Goal: Task Accomplishment & Management: Complete application form

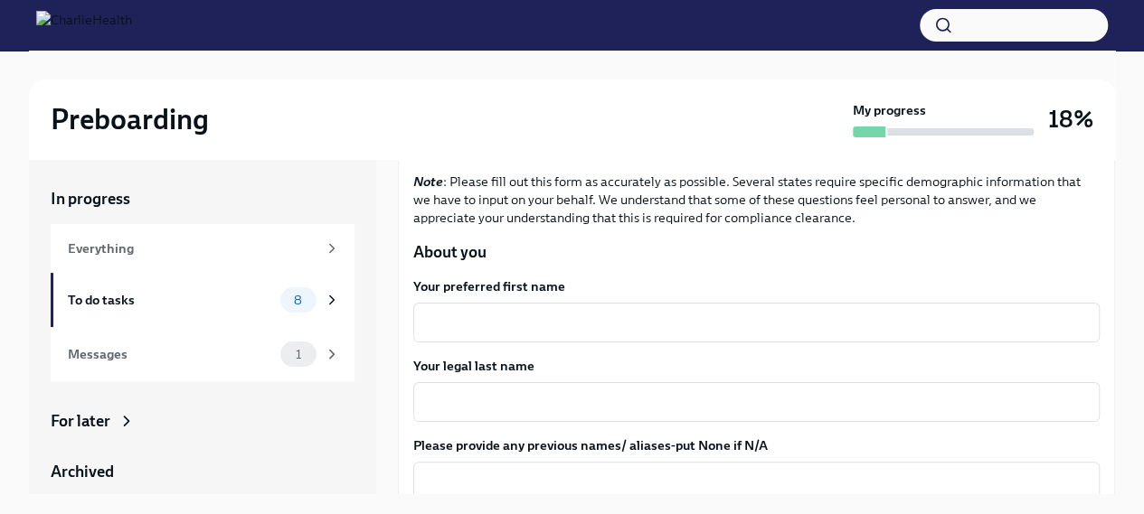
scroll to position [181, 0]
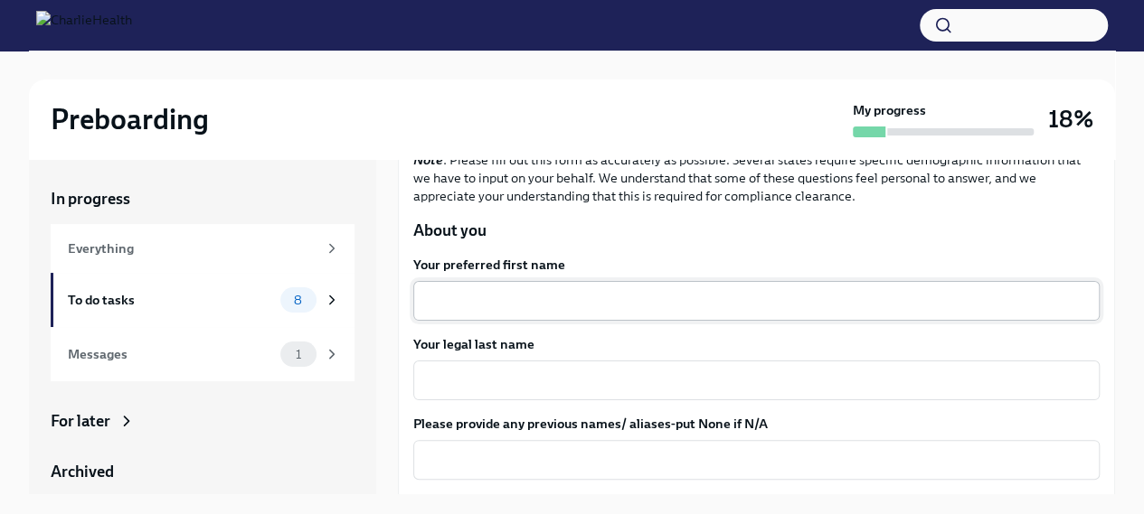
click at [522, 309] on textarea "Your preferred first name" at bounding box center [756, 301] width 664 height 22
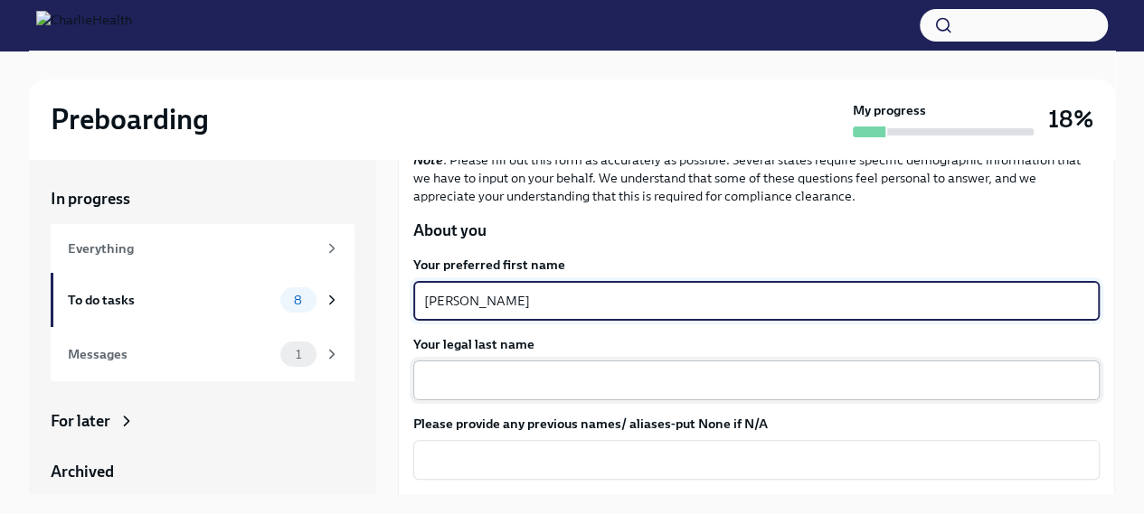
type textarea "[PERSON_NAME]"
click at [521, 366] on div "x ​" at bounding box center [756, 381] width 686 height 40
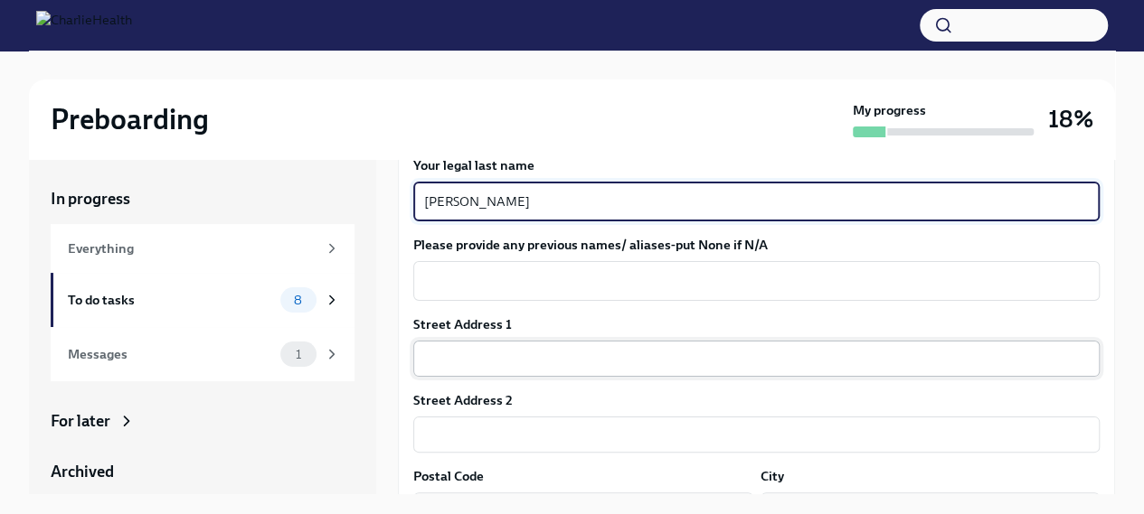
scroll to position [362, 0]
type textarea "[PERSON_NAME]"
click at [573, 278] on textarea "Please provide any previous names/ aliases-put None if N/A" at bounding box center [756, 279] width 664 height 22
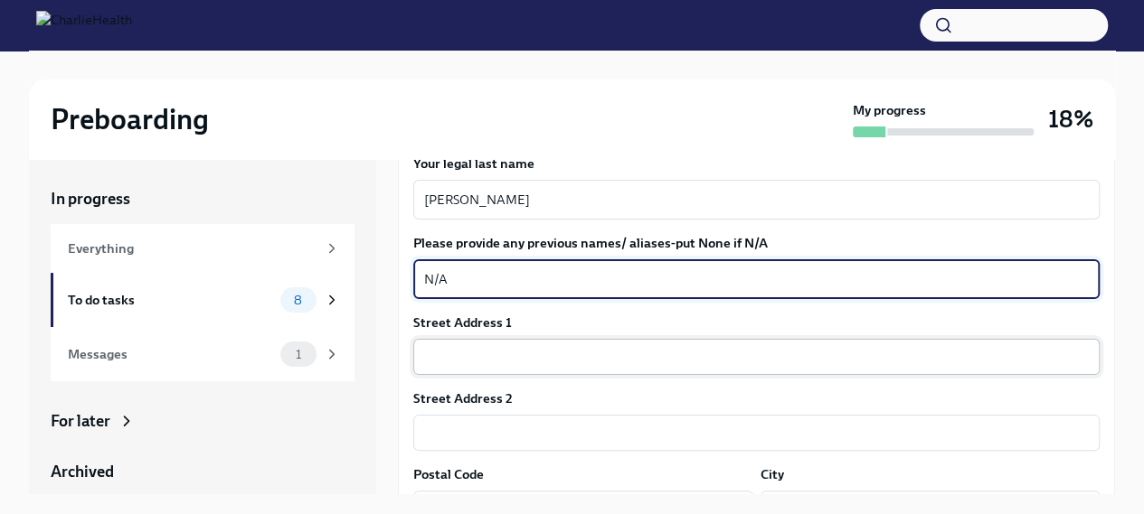
type textarea "N/A"
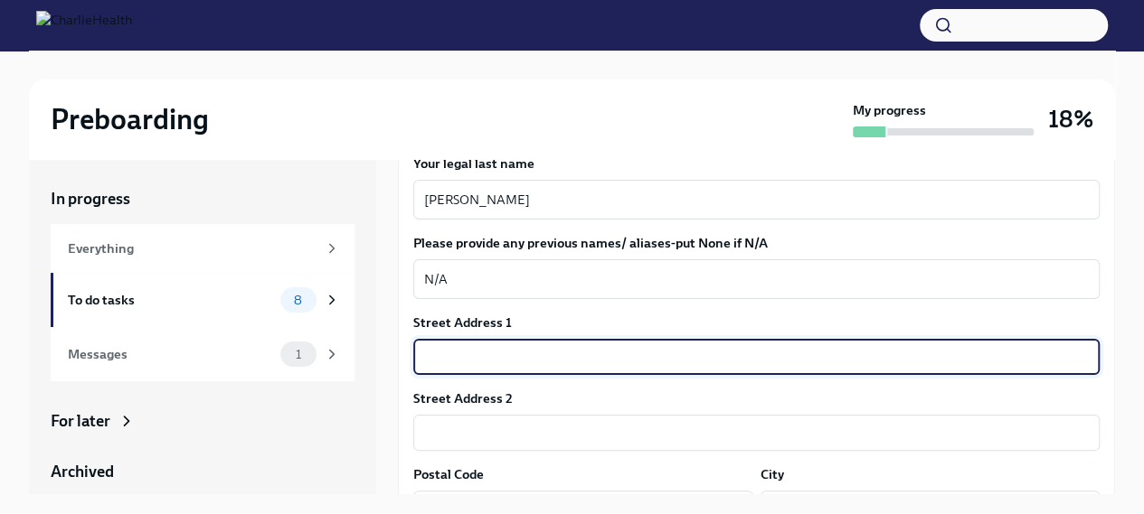
click at [551, 350] on input "text" at bounding box center [756, 357] width 686 height 36
type input "[STREET_ADDRESS]"
type input "[GEOGRAPHIC_DATA]"
type input "75228"
type input "[GEOGRAPHIC_DATA]"
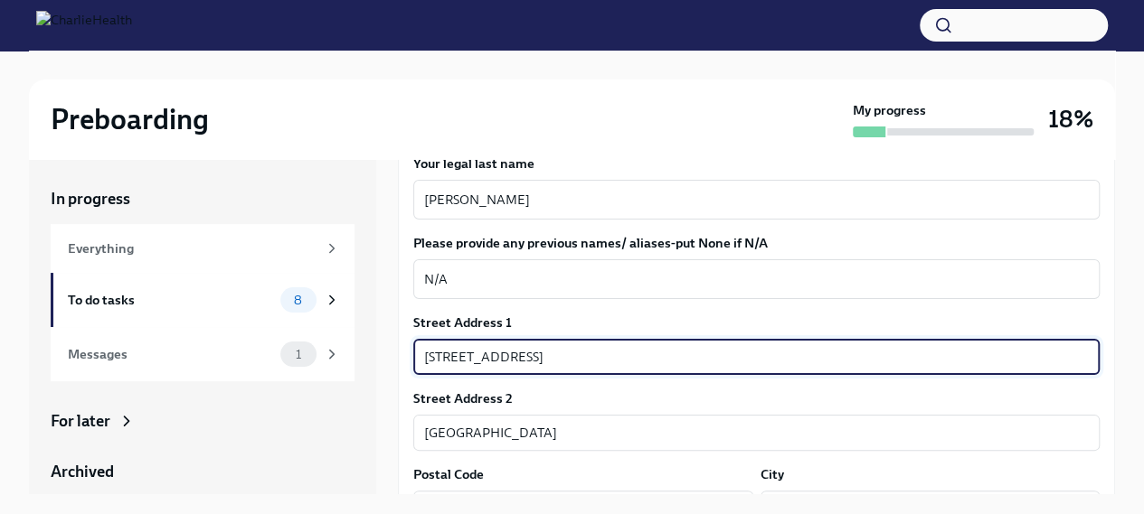
type input "[GEOGRAPHIC_DATA]"
type input "US"
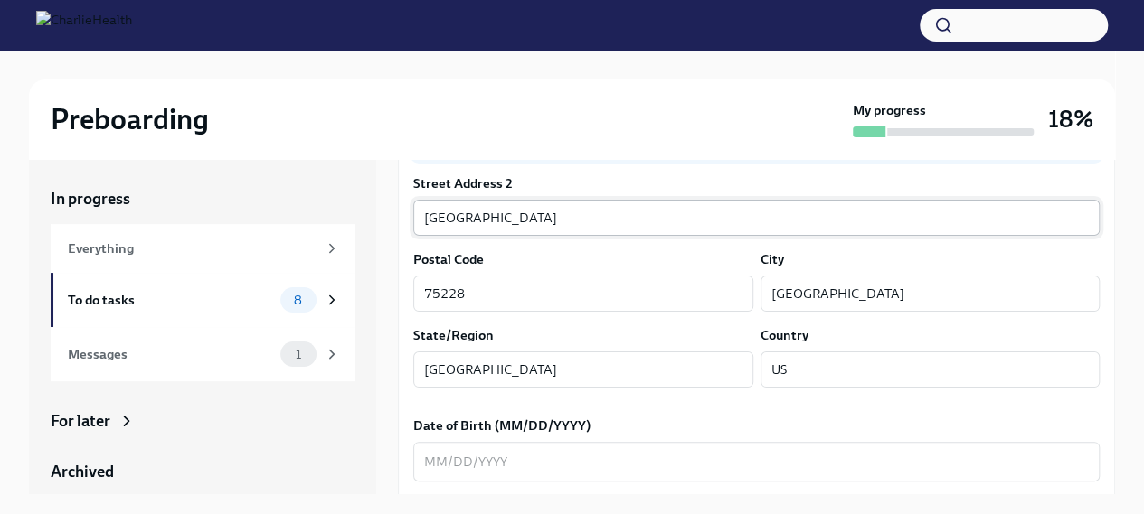
scroll to position [633, 0]
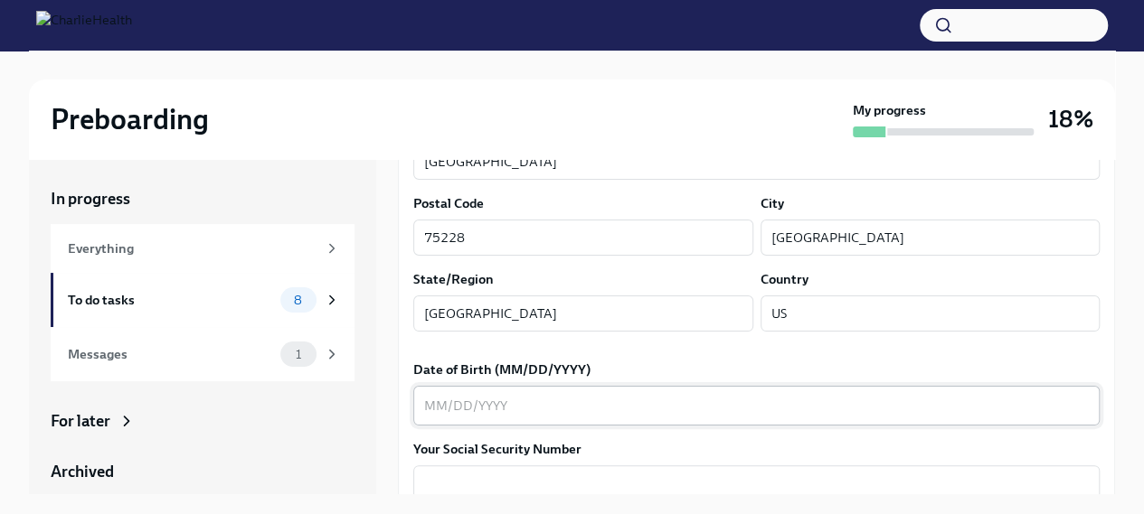
click at [470, 406] on textarea "Date of Birth (MM/DD/YYYY)" at bounding box center [756, 406] width 664 height 22
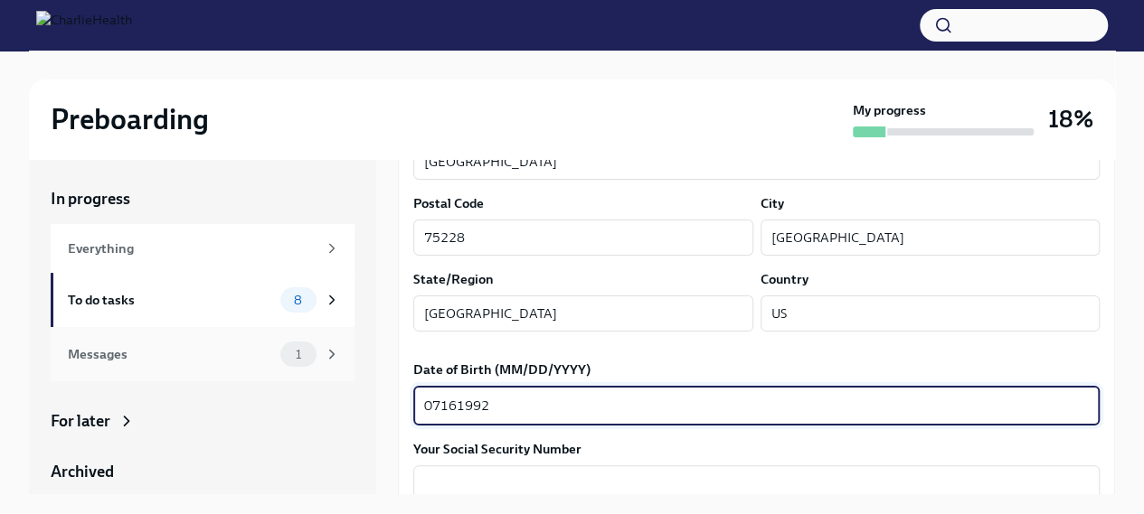
type textarea "07161992"
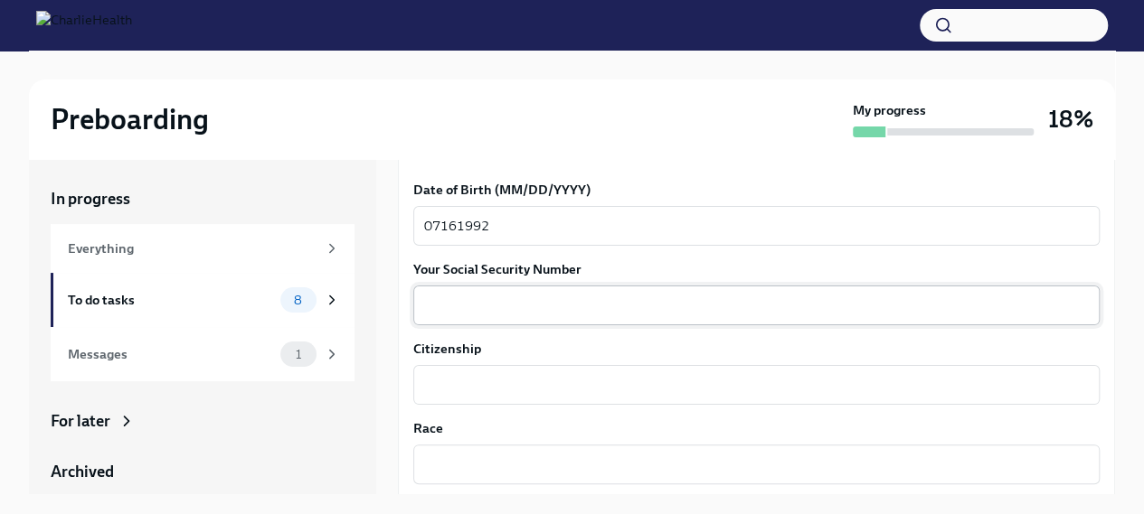
scroll to position [814, 0]
click at [579, 294] on textarea "Your Social Security Number" at bounding box center [756, 305] width 664 height 22
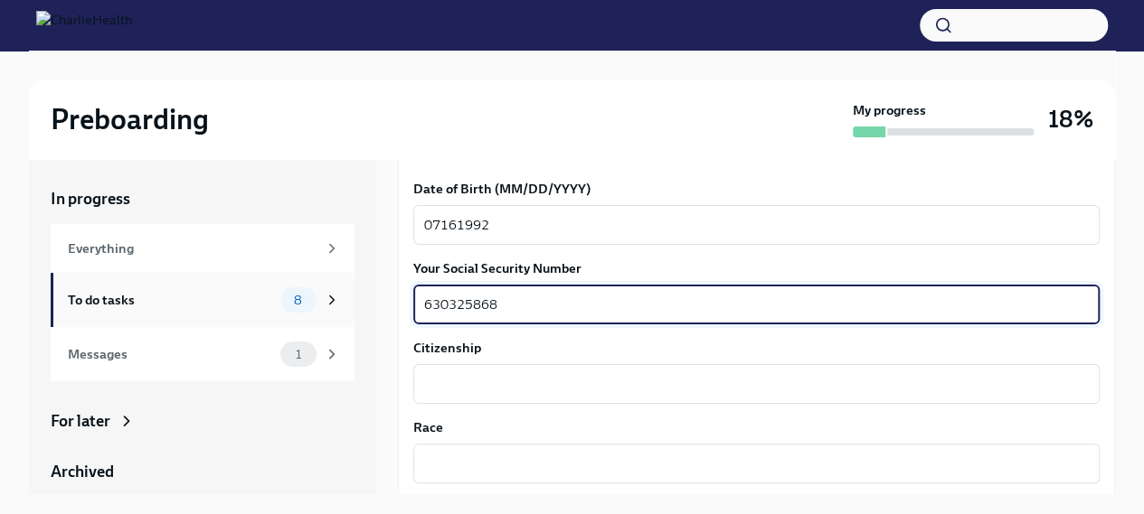
type textarea "630325868"
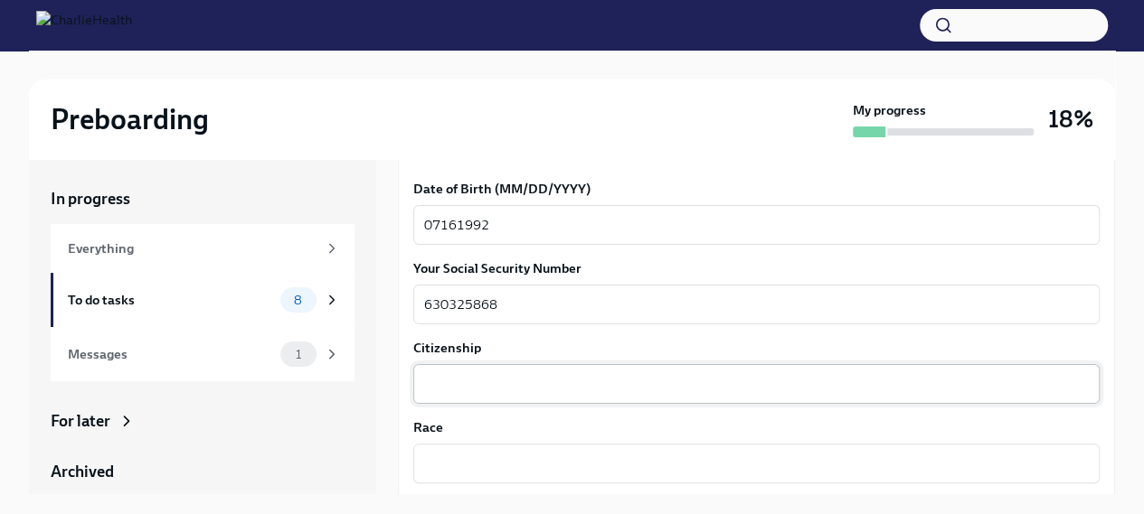
click at [545, 373] on textarea "Citizenship" at bounding box center [756, 384] width 664 height 22
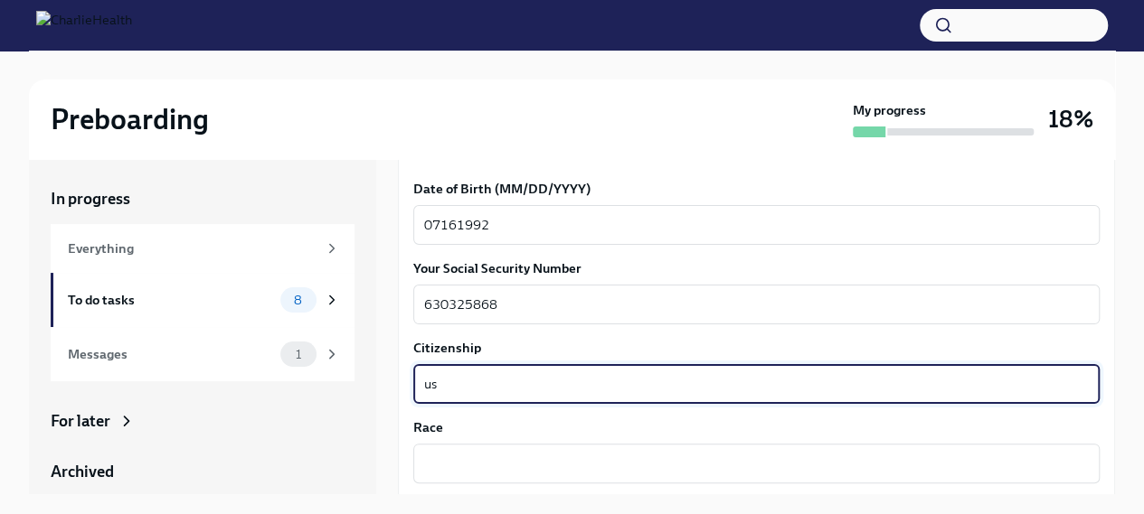
type textarea "u"
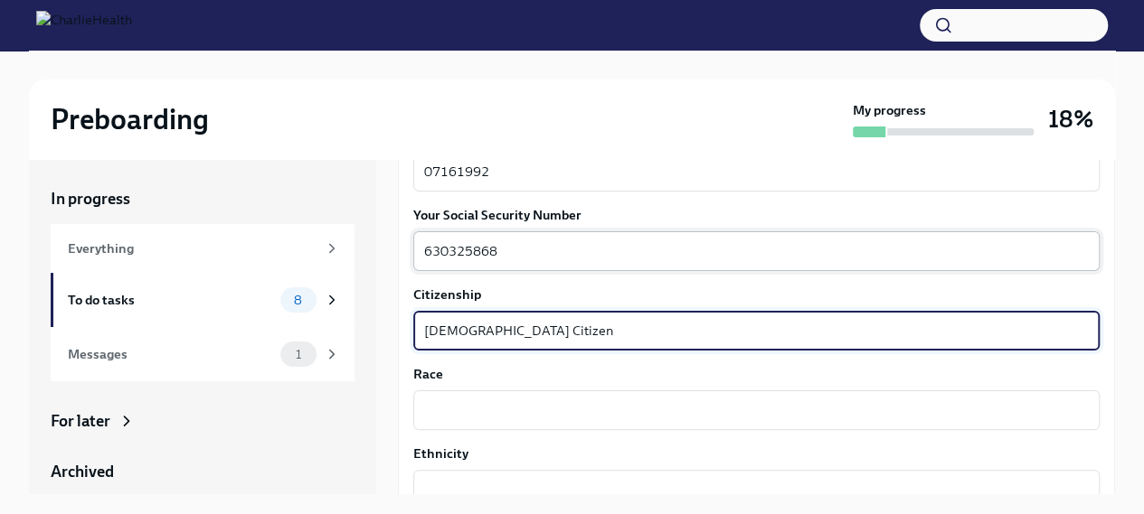
scroll to position [904, 0]
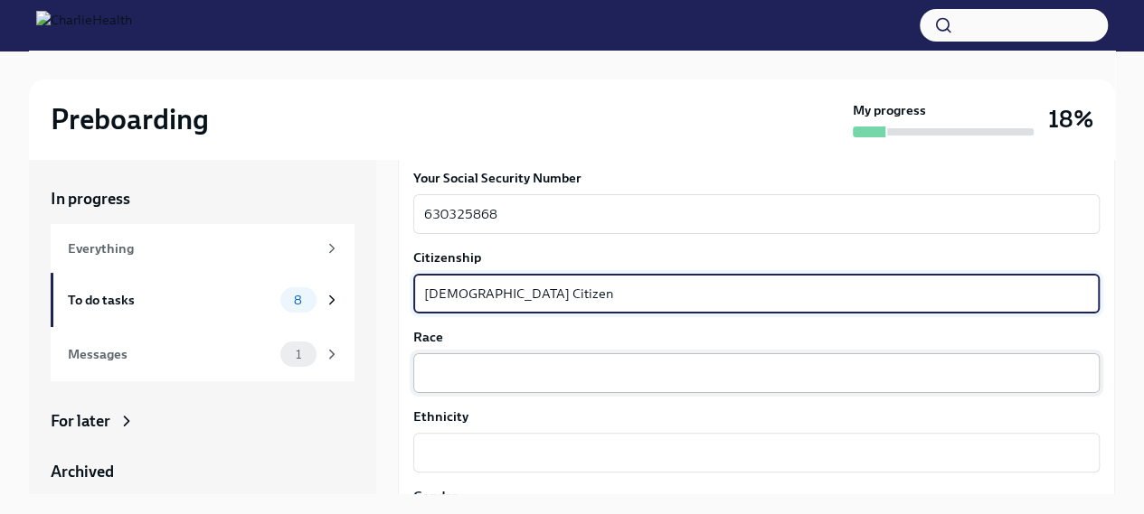
type textarea "[DEMOGRAPHIC_DATA] Citizen"
click at [560, 371] on textarea "Race" at bounding box center [756, 373] width 664 height 22
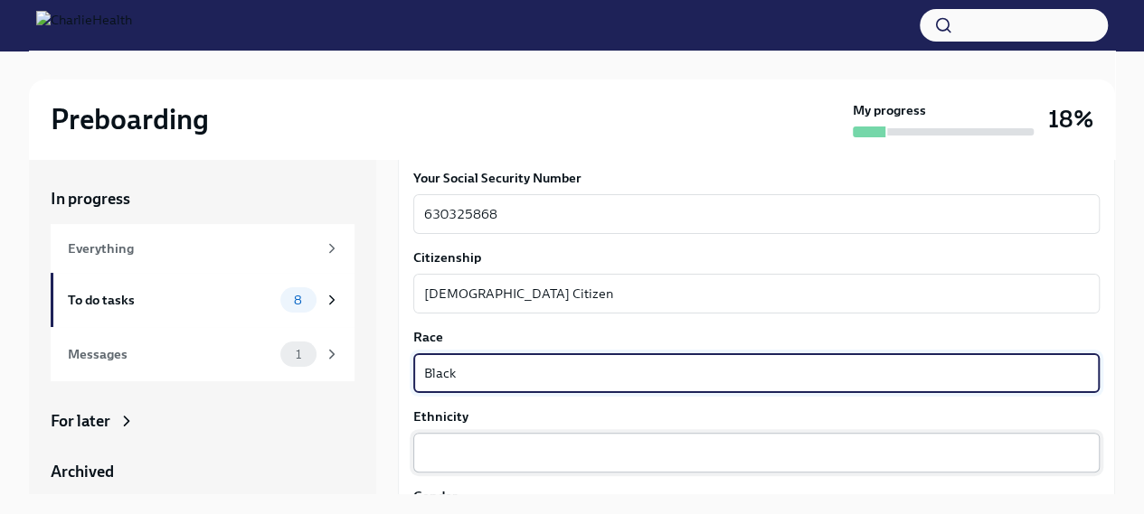
type textarea "Black"
click at [578, 437] on div "x ​" at bounding box center [756, 453] width 686 height 40
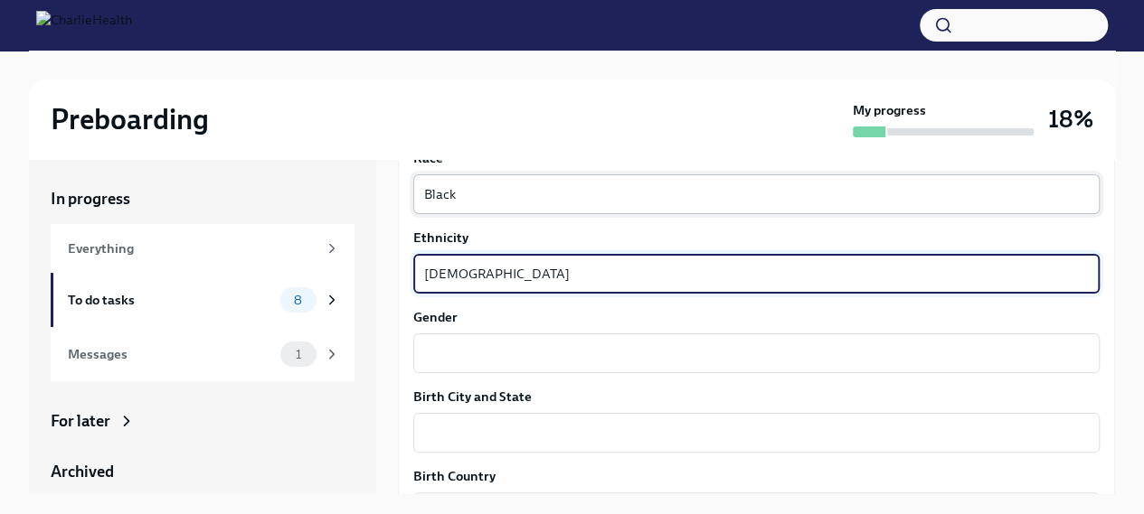
scroll to position [1085, 0]
type textarea "[DEMOGRAPHIC_DATA]"
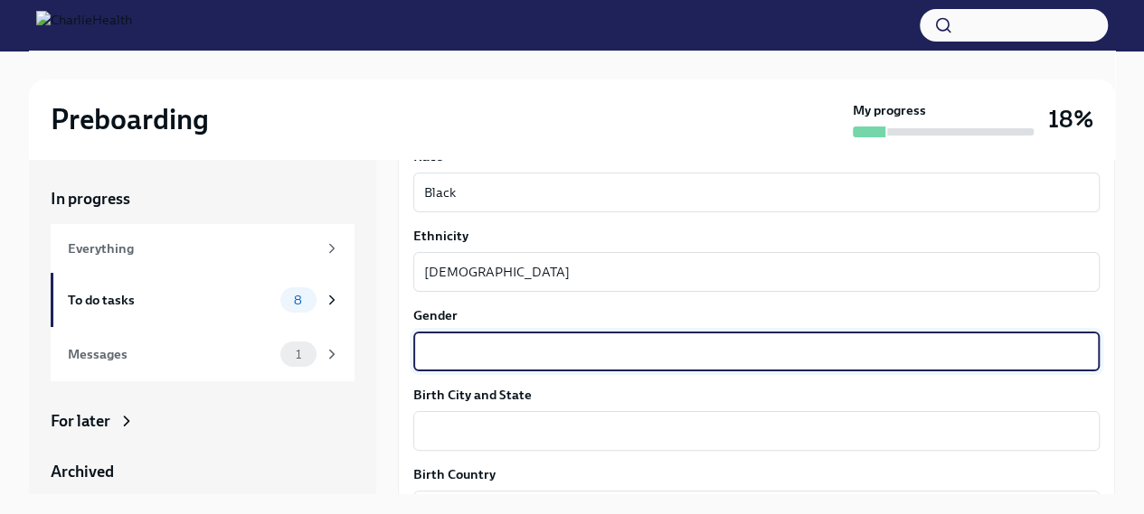
click at [639, 361] on textarea "Gender" at bounding box center [756, 352] width 664 height 22
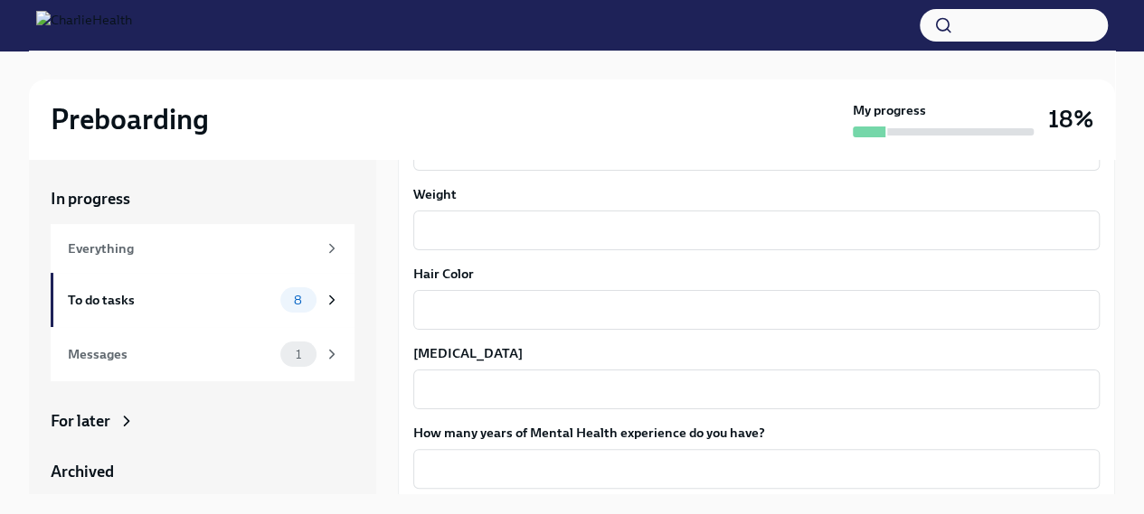
scroll to position [1446, 0]
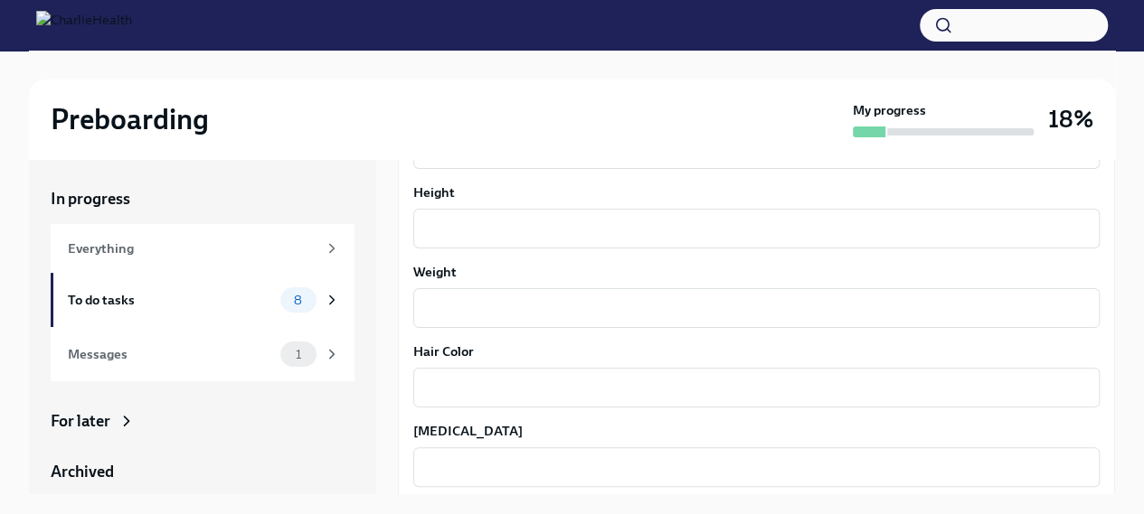
type textarea "[DEMOGRAPHIC_DATA]"
click at [520, 222] on textarea "Height" at bounding box center [756, 229] width 664 height 22
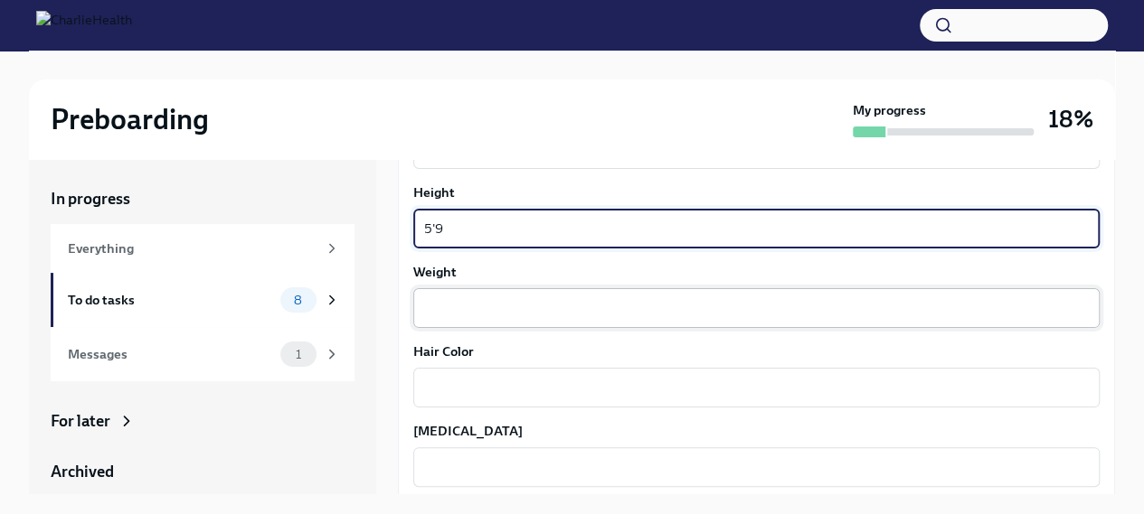
type textarea "5'9"
click at [473, 304] on textarea "Weight" at bounding box center [756, 308] width 664 height 22
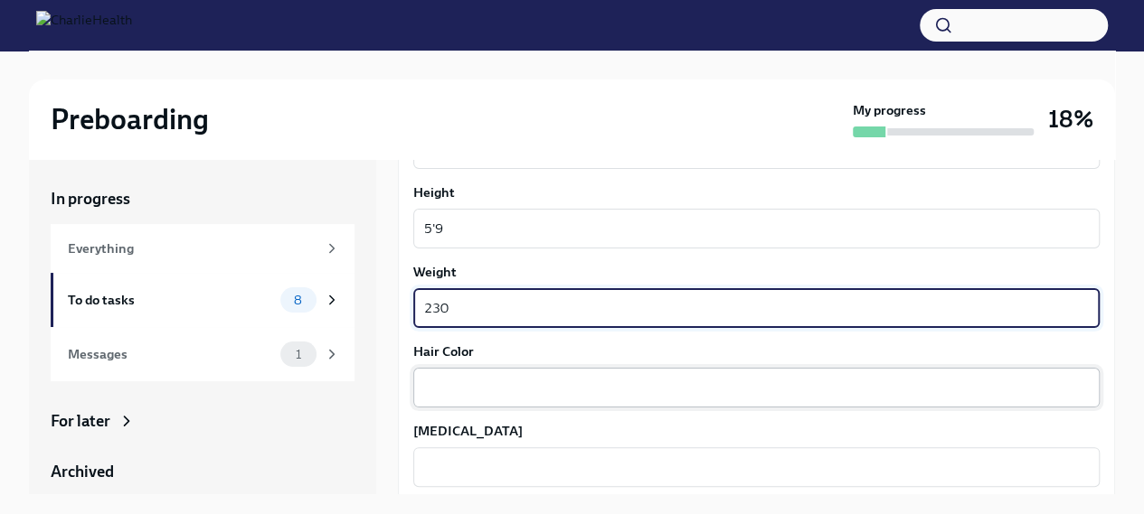
type textarea "230"
click at [447, 386] on textarea "Hair Color" at bounding box center [756, 388] width 664 height 22
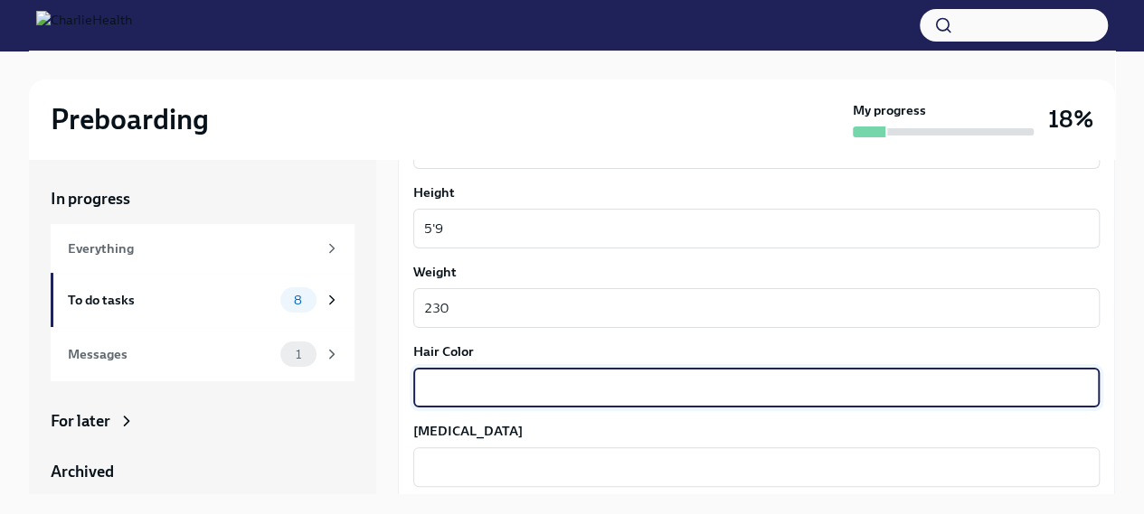
type textarea "L"
type textarea "Black"
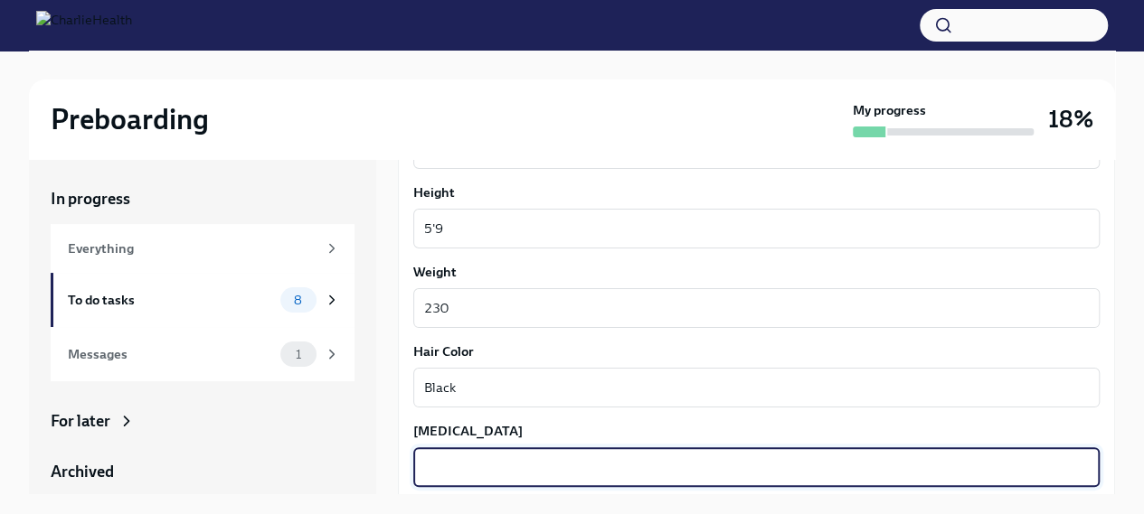
click at [459, 475] on textarea "[MEDICAL_DATA]" at bounding box center [756, 468] width 664 height 22
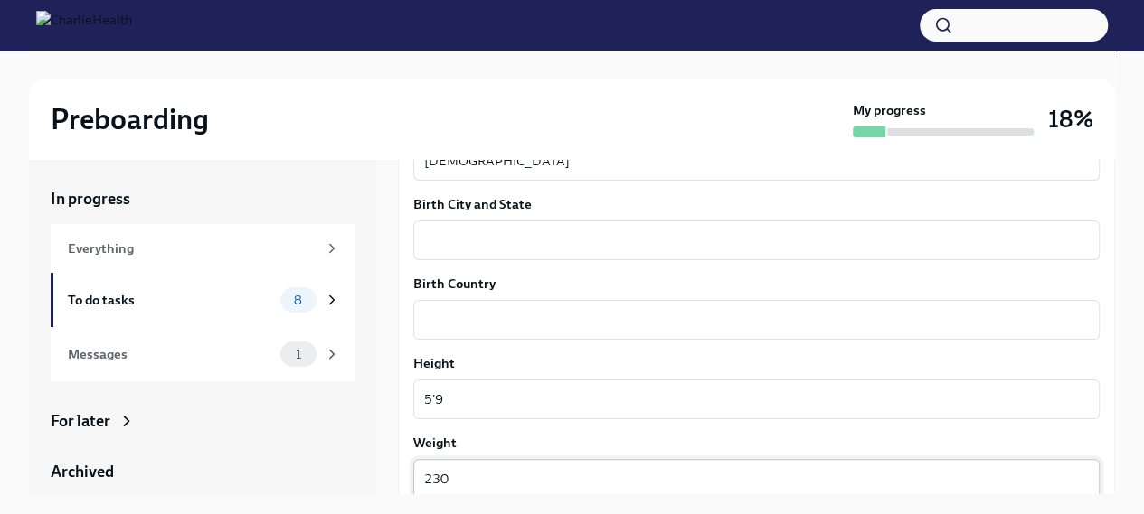
scroll to position [1266, 0]
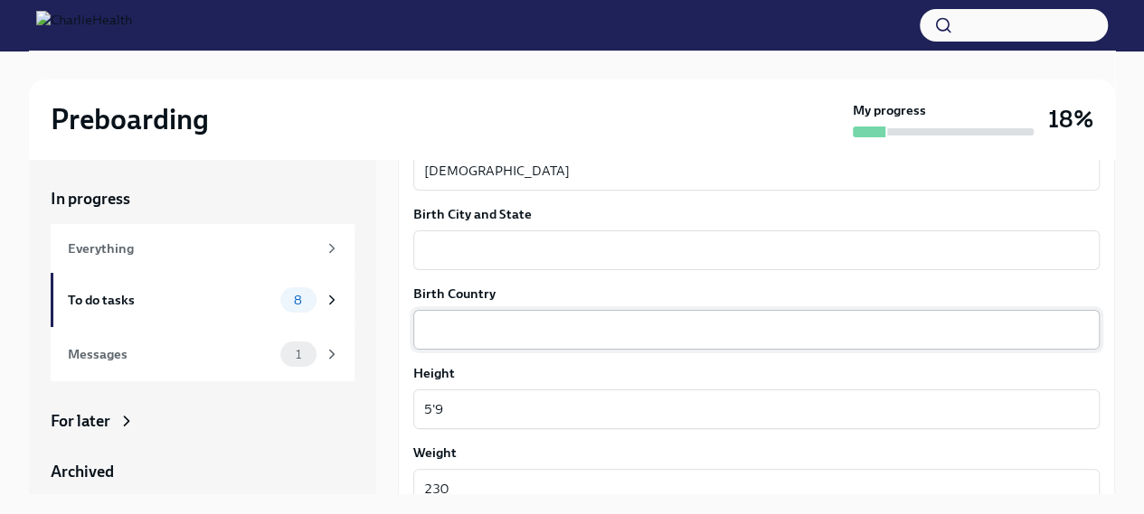
type textarea "Brown"
click at [541, 321] on textarea "Birth Country" at bounding box center [756, 330] width 664 height 22
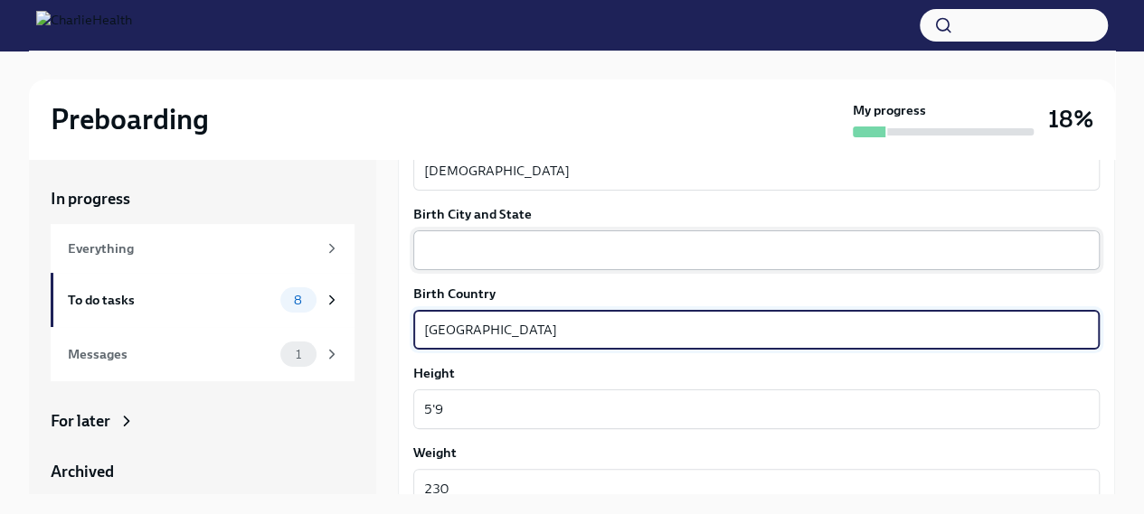
type textarea "[GEOGRAPHIC_DATA]"
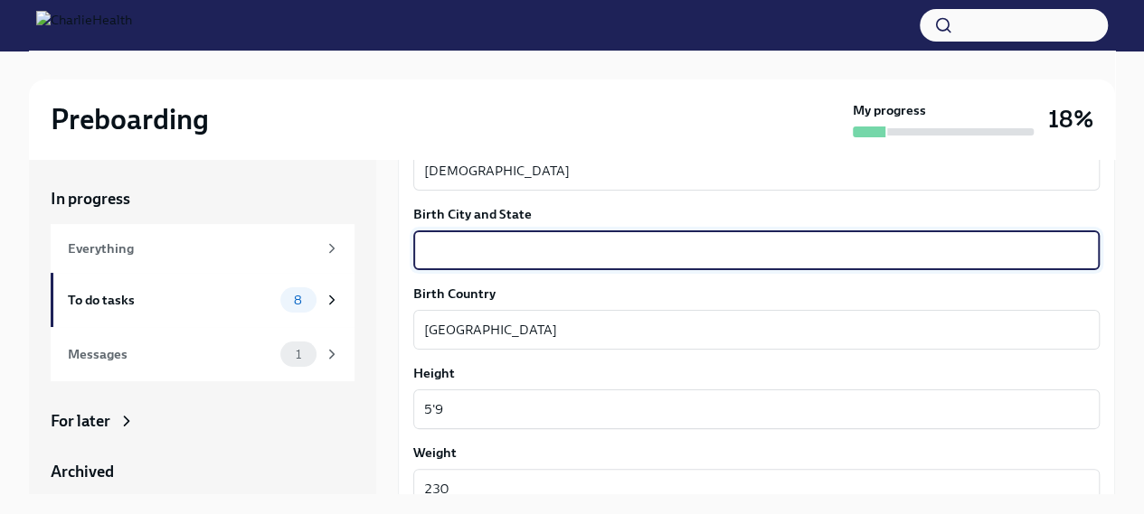
click at [545, 254] on textarea "Birth City and State" at bounding box center [756, 251] width 664 height 22
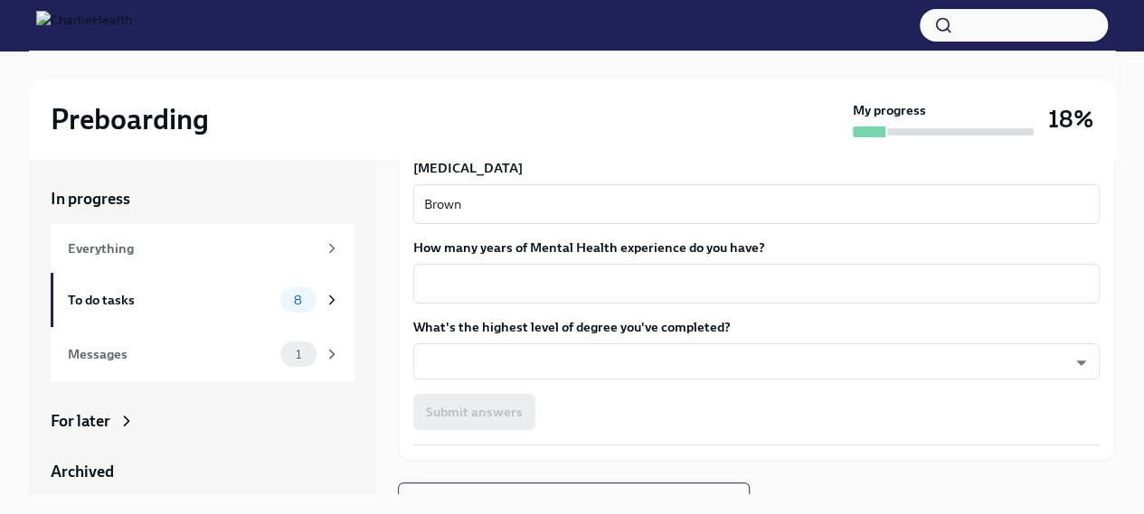
scroll to position [1718, 0]
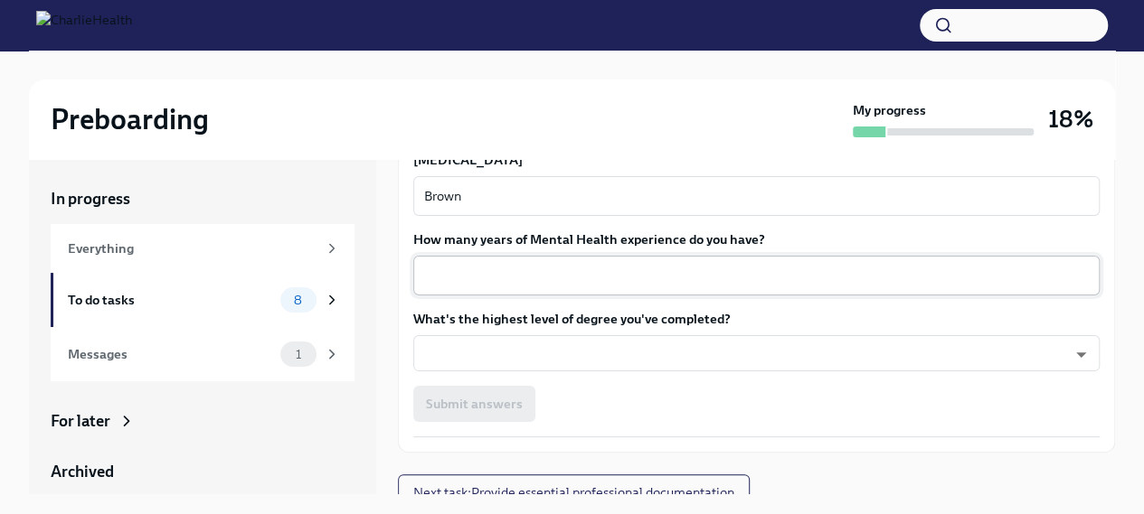
type textarea "[GEOGRAPHIC_DATA], [GEOGRAPHIC_DATA]"
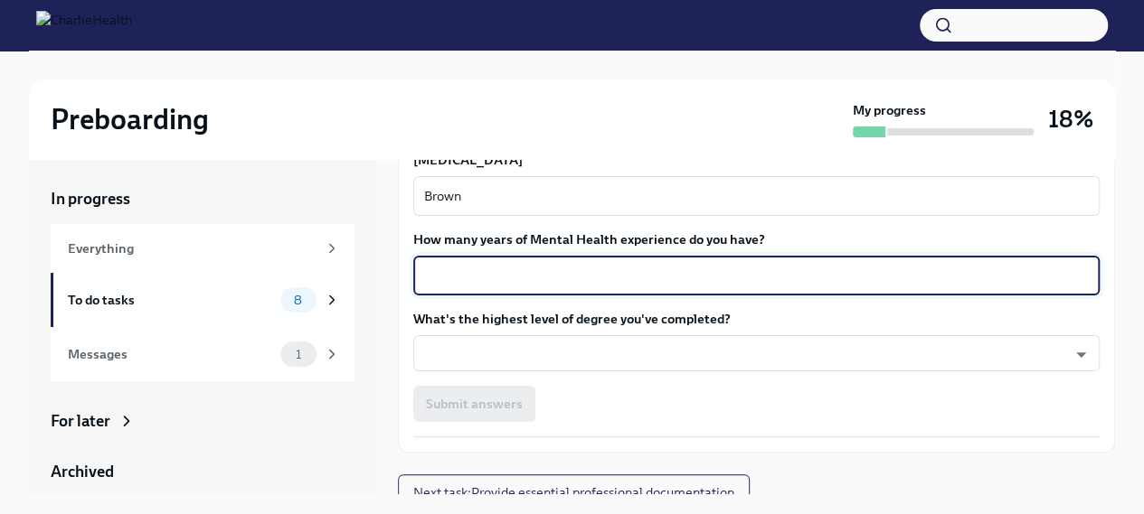
click at [573, 270] on textarea "How many years of Mental Health experience do you have?" at bounding box center [756, 276] width 664 height 22
type textarea "9"
click at [626, 347] on body "Preboarding My progress 18% In progress Everything To do tasks 8 Messages 1 For…" at bounding box center [578, 272] width 1157 height 545
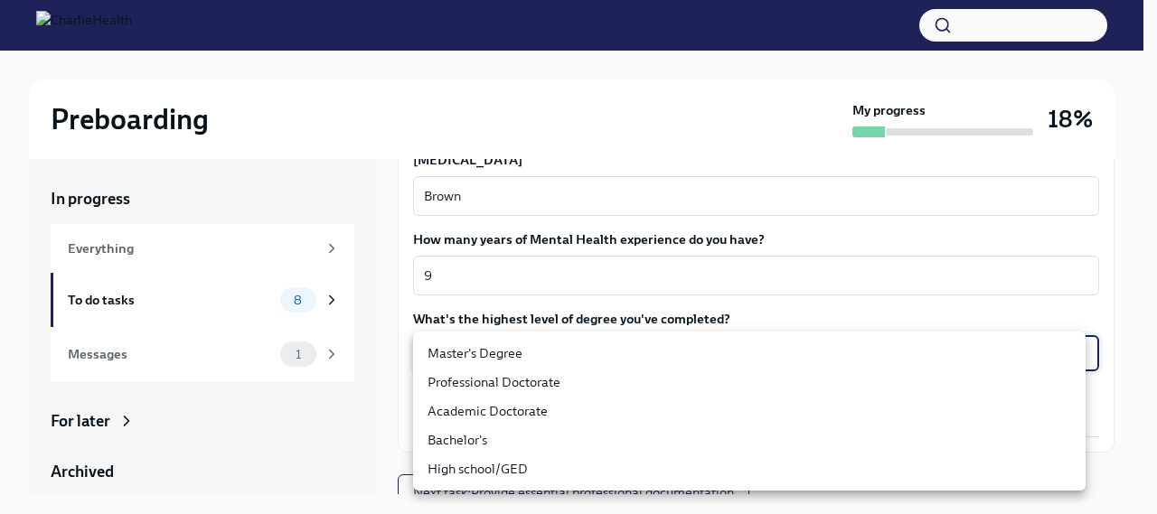
click at [626, 350] on li "Master's Degree" at bounding box center [749, 353] width 673 height 29
type input "2vBr-ghkD"
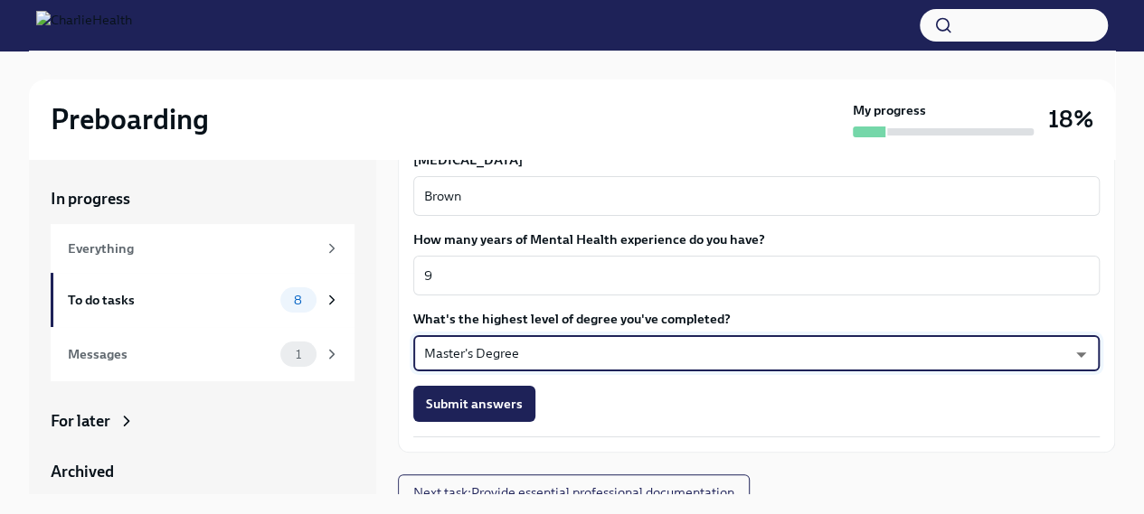
click at [642, 391] on div "Submit answers" at bounding box center [756, 404] width 686 height 36
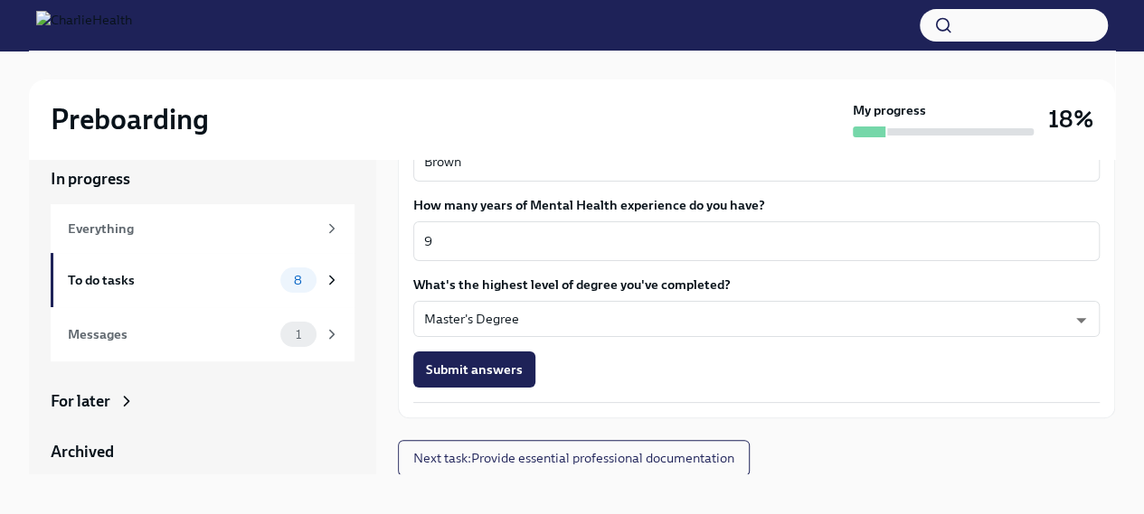
scroll to position [31, 0]
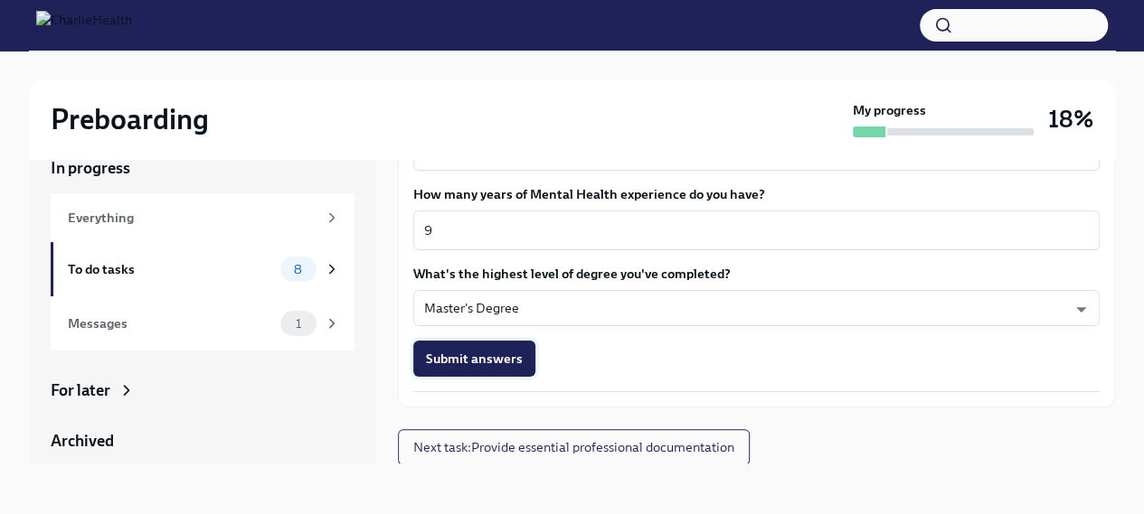
click at [510, 355] on span "Submit answers" at bounding box center [474, 359] width 97 height 18
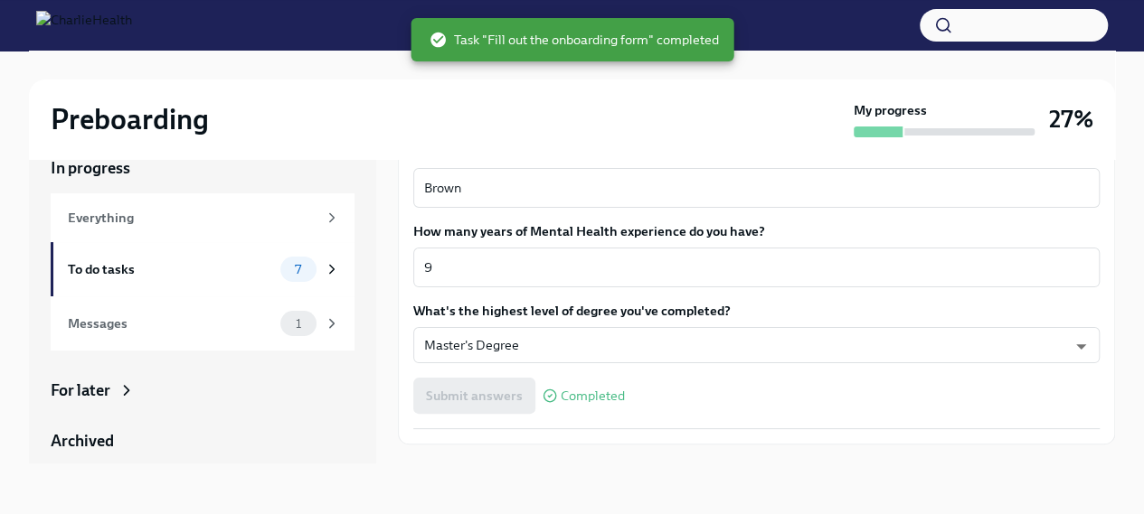
scroll to position [1733, 0]
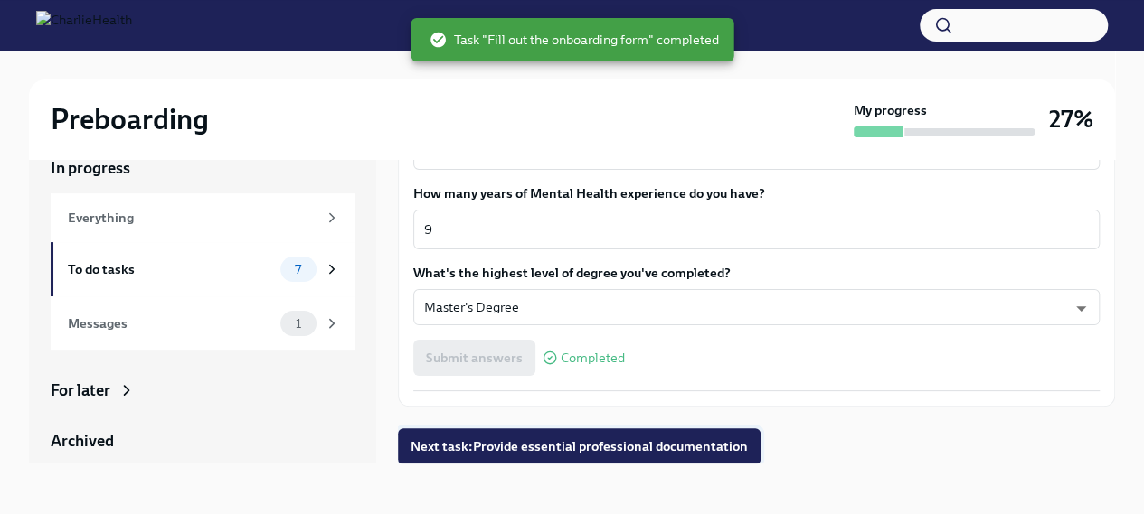
click at [612, 447] on span "Next task : Provide essential professional documentation" at bounding box center [578, 447] width 337 height 18
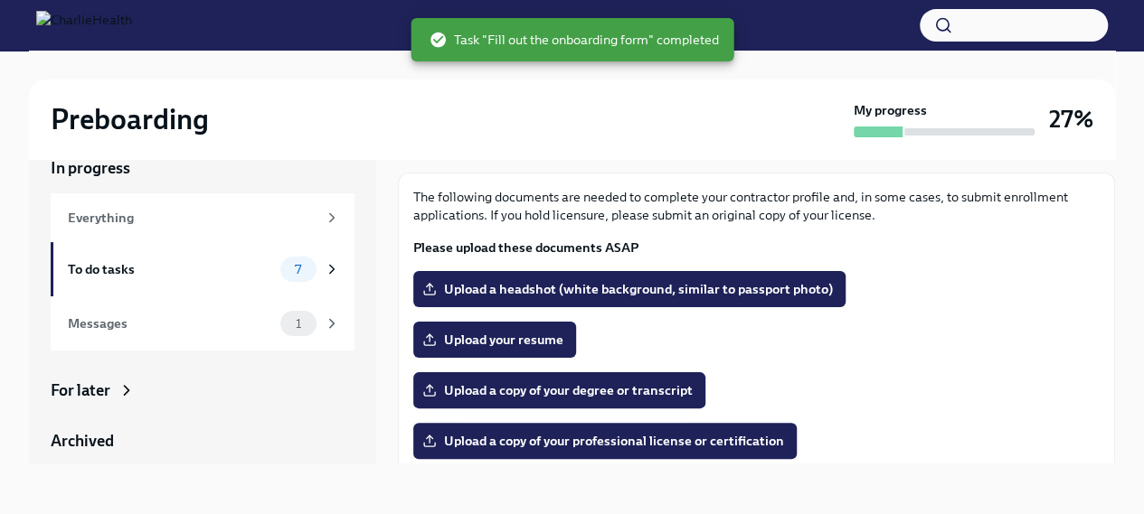
scroll to position [90, 0]
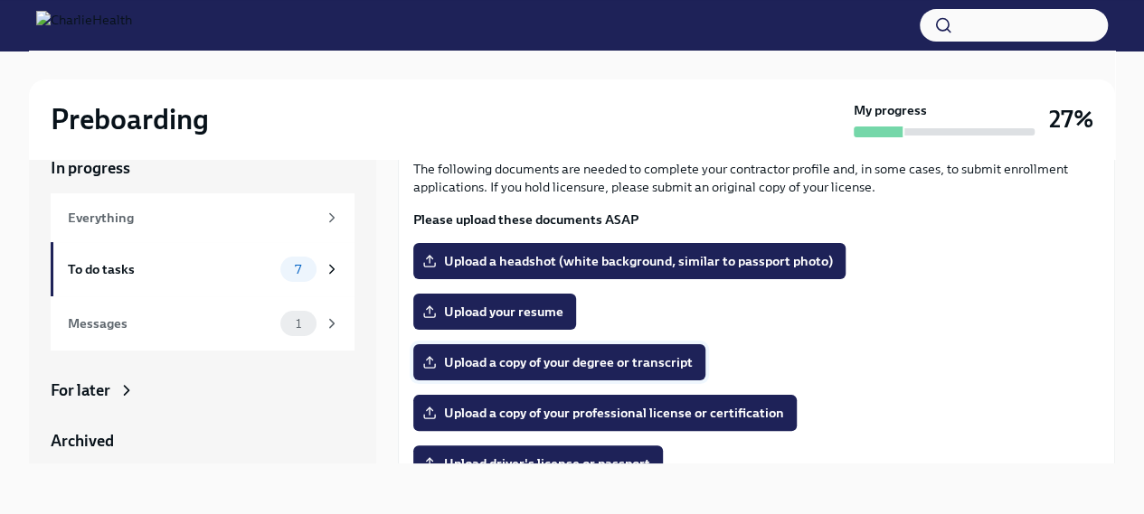
click at [436, 366] on span "Upload a copy of your degree or transcript" at bounding box center [559, 362] width 267 height 18
click at [0, 0] on input "Upload a copy of your degree or transcript" at bounding box center [0, 0] width 0 height 0
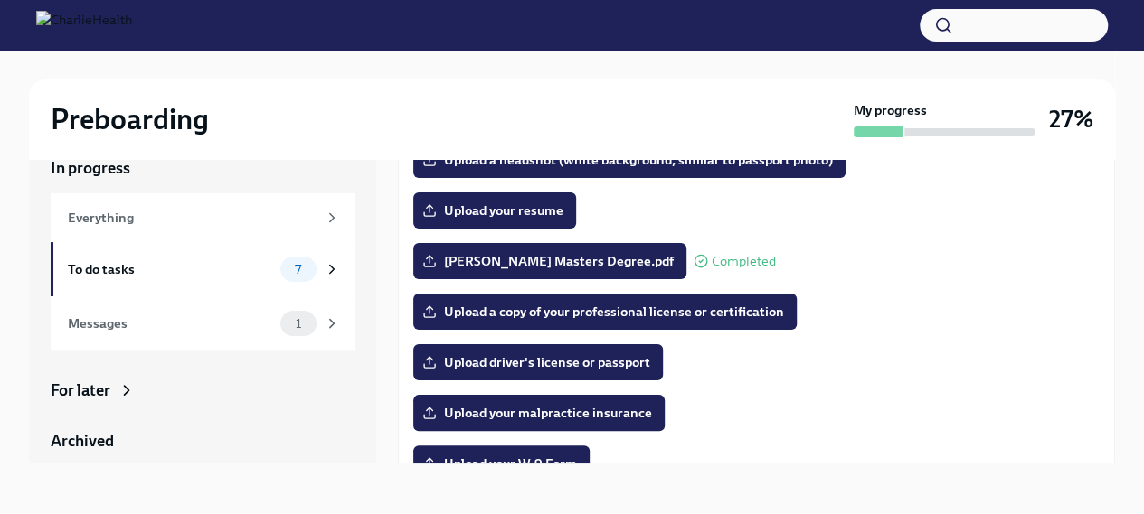
scroll to position [101, 0]
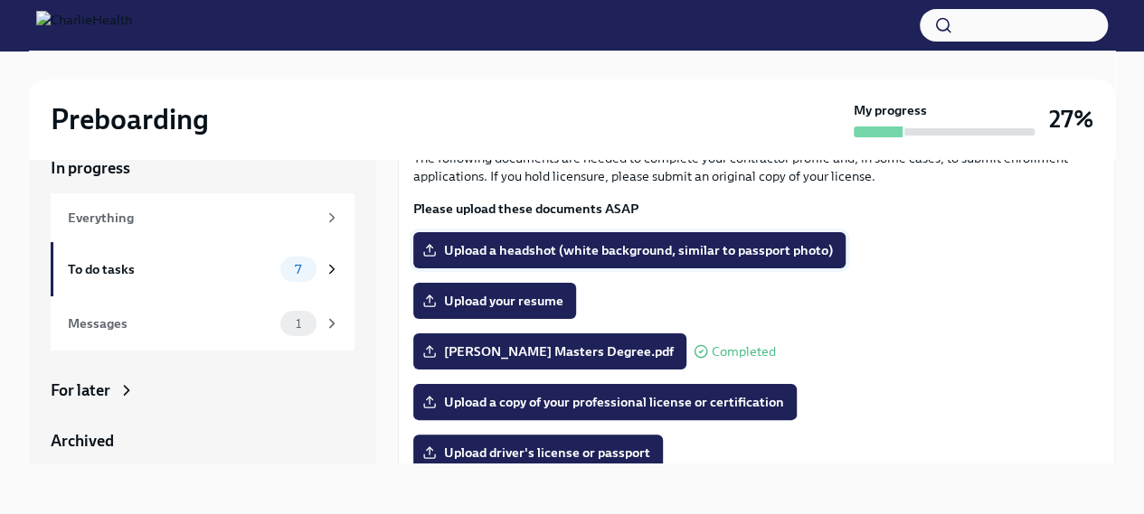
click at [651, 252] on span "Upload a headshot (white background, similar to passport photo)" at bounding box center [629, 250] width 407 height 18
click at [0, 0] on input "Upload a headshot (white background, similar to passport photo)" at bounding box center [0, 0] width 0 height 0
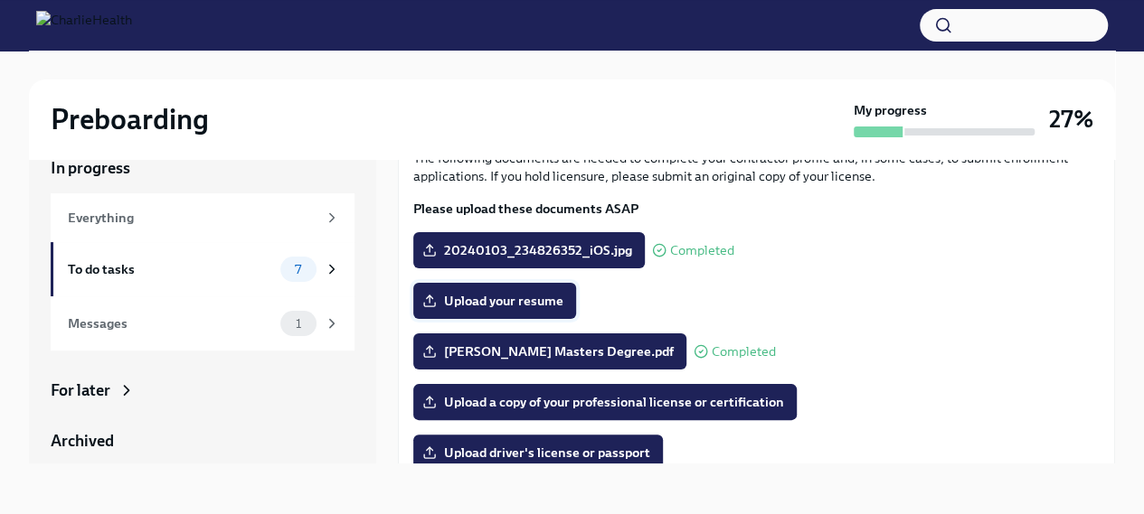
click at [541, 295] on span "Upload your resume" at bounding box center [494, 301] width 137 height 18
click at [0, 0] on input "Upload your resume" at bounding box center [0, 0] width 0 height 0
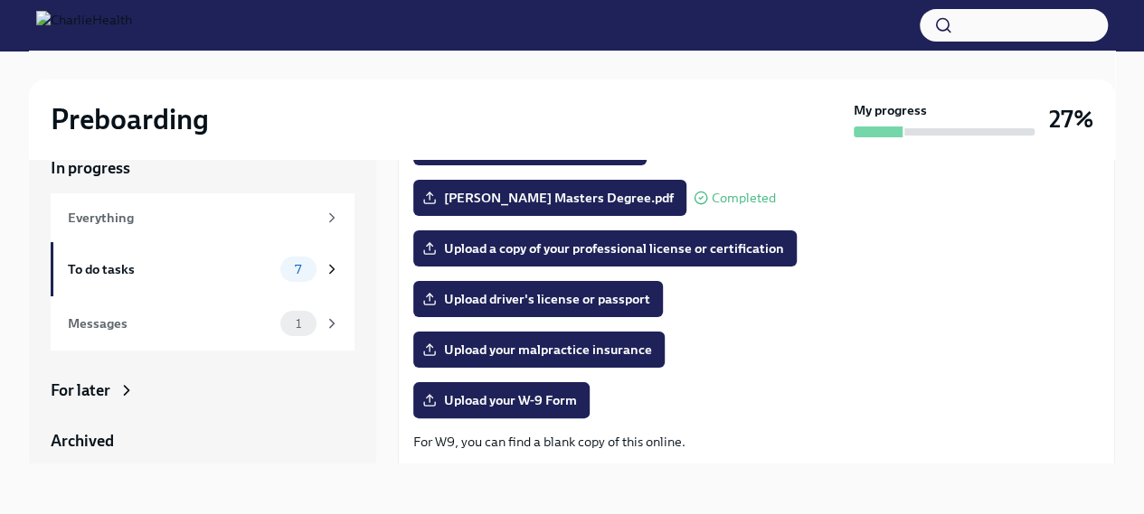
scroll to position [282, 0]
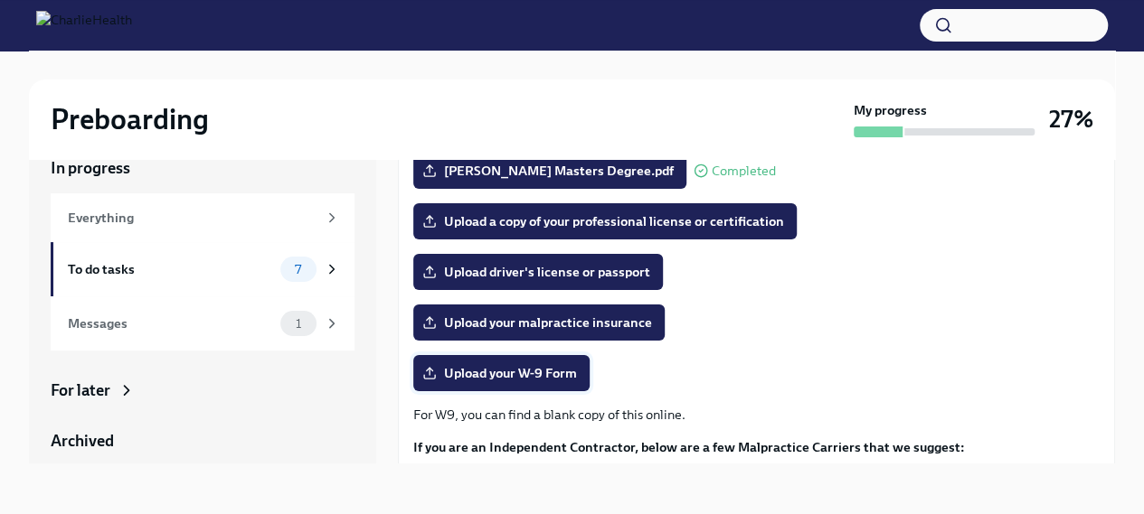
click at [570, 379] on span "Upload your W-9 Form" at bounding box center [501, 373] width 151 height 18
click at [0, 0] on input "Upload your W-9 Form" at bounding box center [0, 0] width 0 height 0
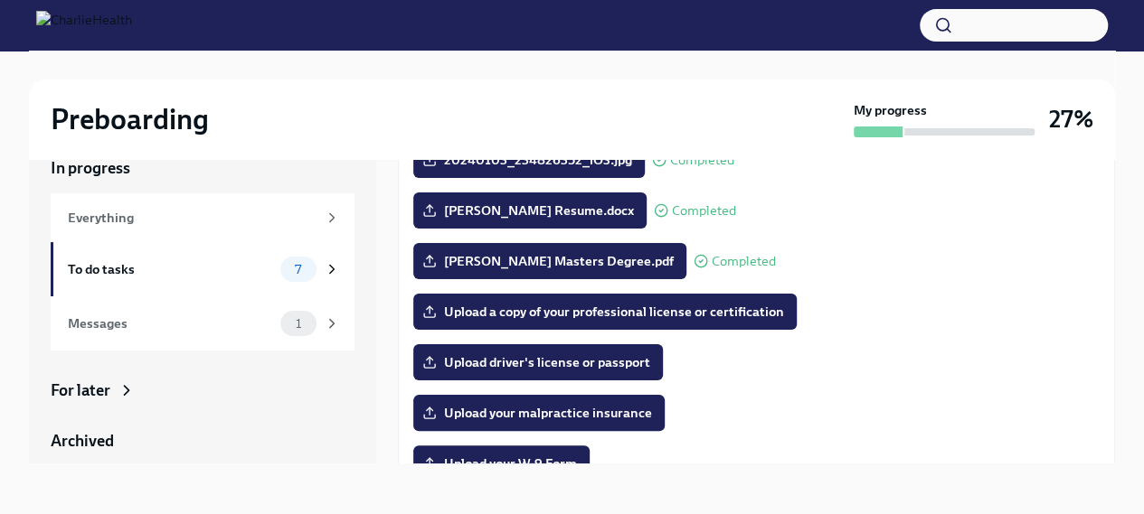
scroll to position [192, 0]
click at [560, 367] on span "Upload driver's license or passport" at bounding box center [538, 362] width 224 height 18
click at [0, 0] on input "Upload driver's license or passport" at bounding box center [0, 0] width 0 height 0
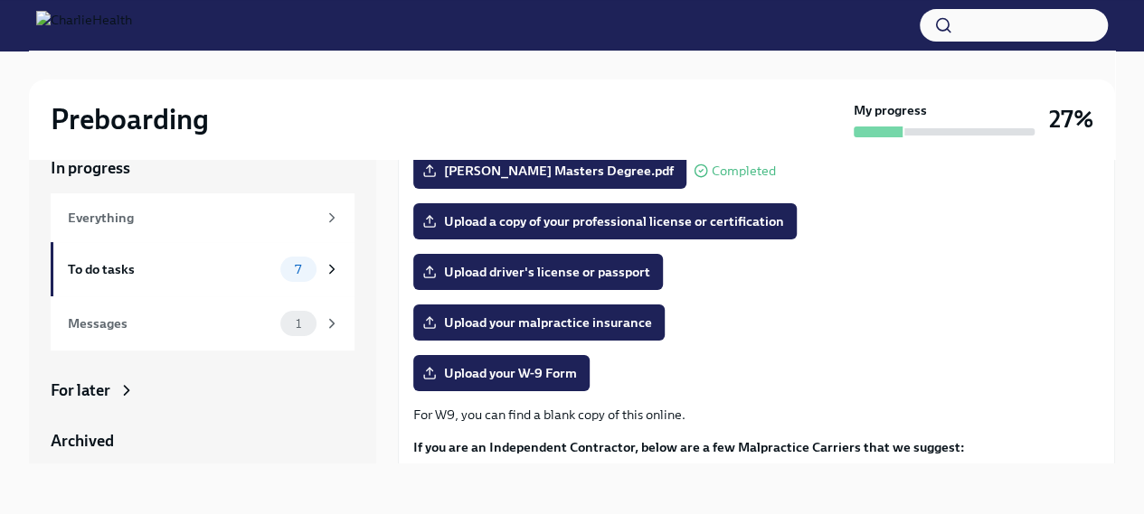
scroll to position [282, 0]
click at [512, 274] on span "Upload driver's license or passport" at bounding box center [538, 272] width 224 height 18
click at [0, 0] on input "Upload driver's license or passport" at bounding box center [0, 0] width 0 height 0
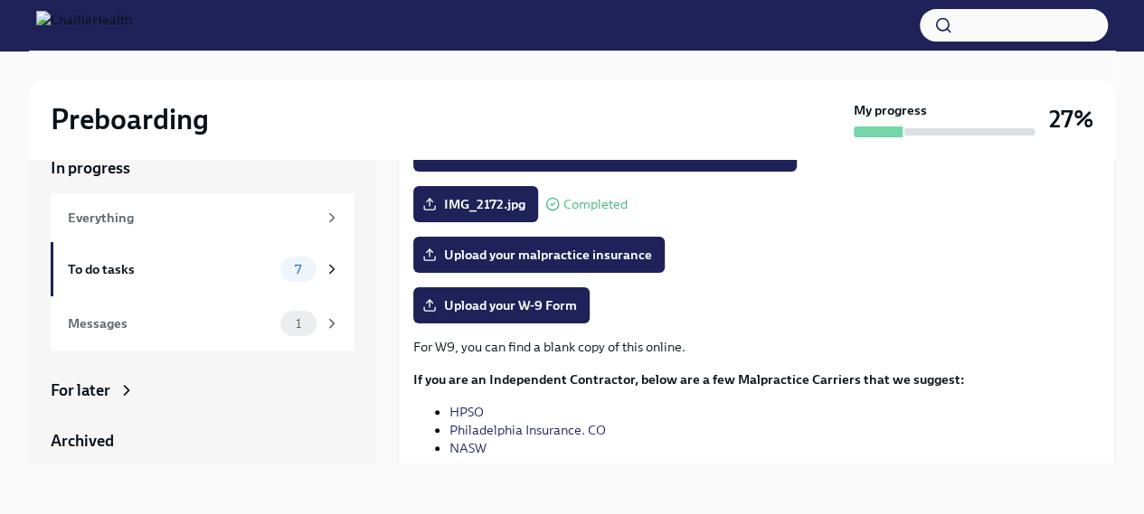
scroll to position [463, 0]
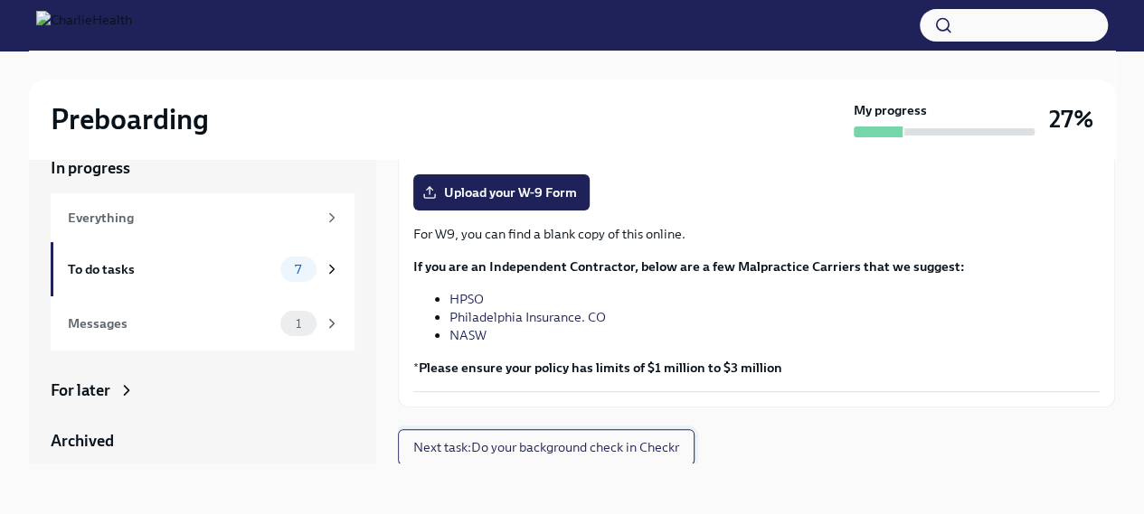
click at [528, 441] on span "Next task : Do your background check in Checkr" at bounding box center [546, 447] width 266 height 18
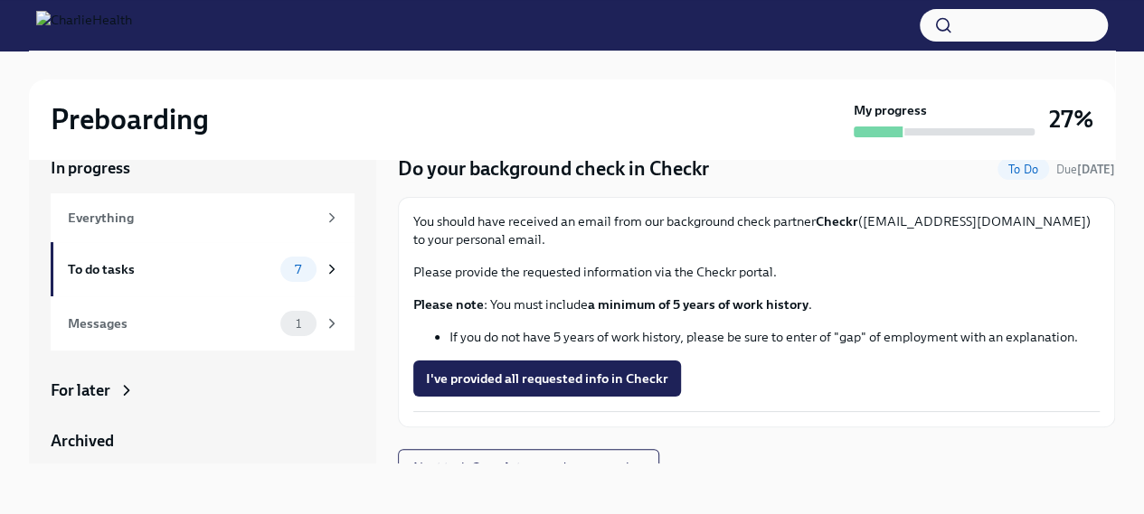
scroll to position [58, 0]
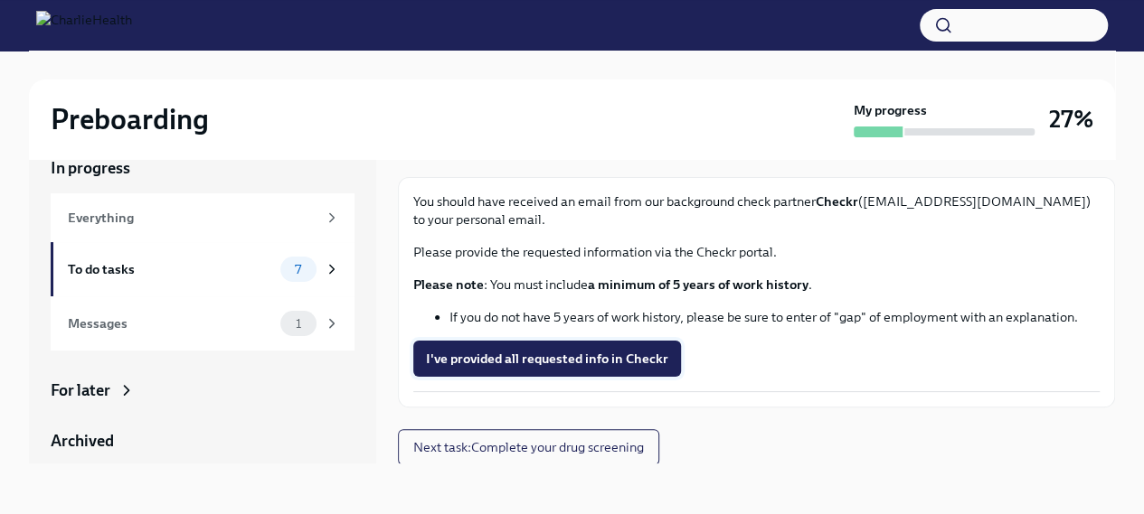
click at [579, 359] on span "I've provided all requested info in Checkr" at bounding box center [547, 359] width 242 height 18
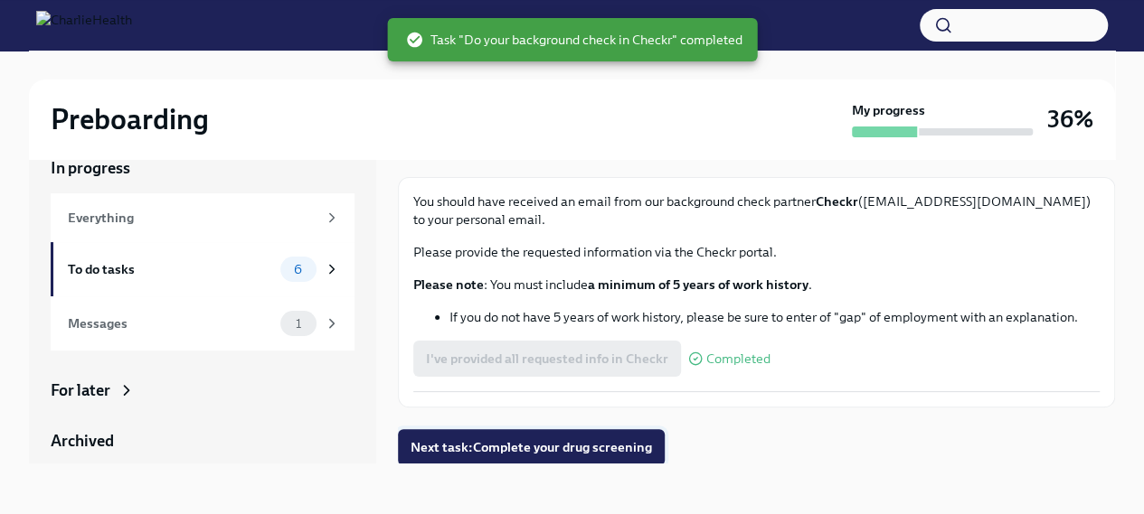
click at [626, 442] on span "Next task : Complete your drug screening" at bounding box center [530, 447] width 241 height 18
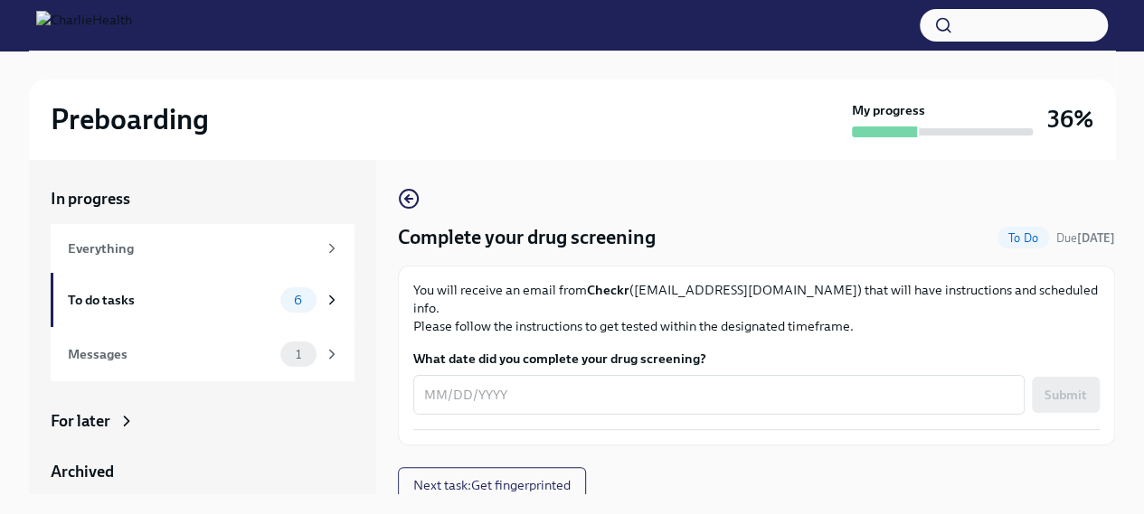
scroll to position [31, 0]
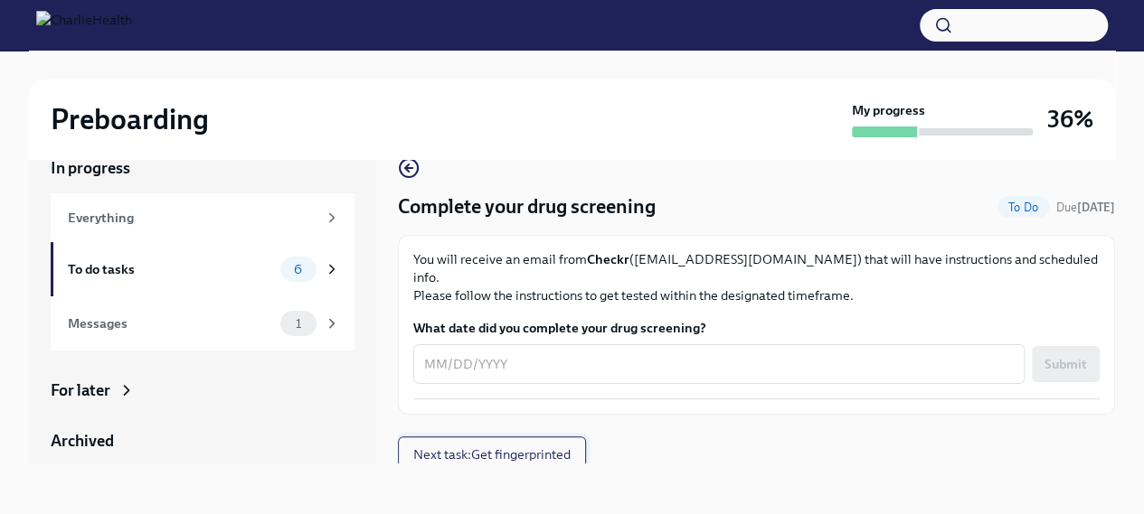
click at [526, 446] on span "Next task : Get fingerprinted" at bounding box center [491, 455] width 157 height 18
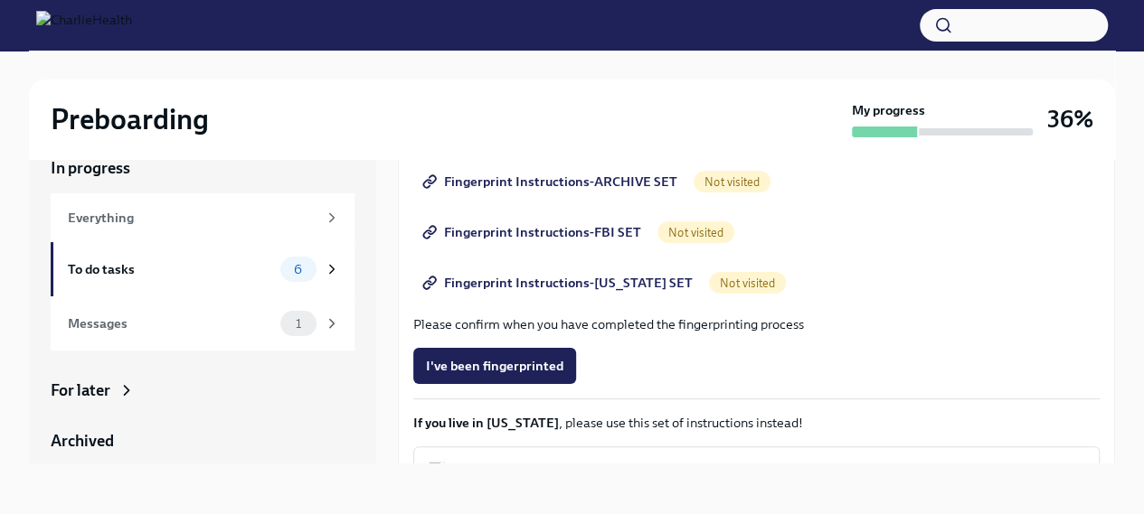
scroll to position [181, 0]
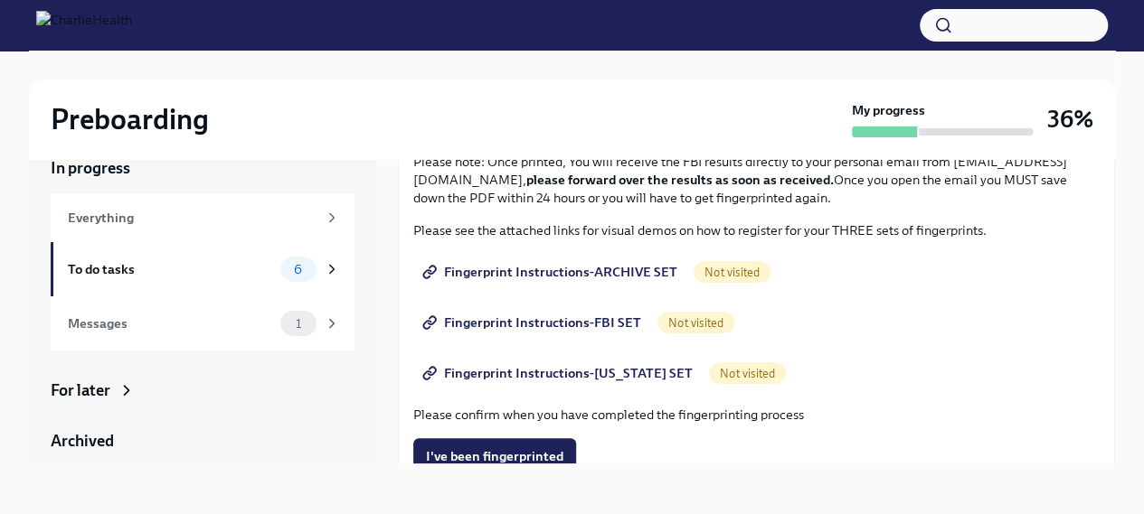
click at [551, 277] on span "Fingerprint Instructions-ARCHIVE SET" at bounding box center [551, 272] width 251 height 18
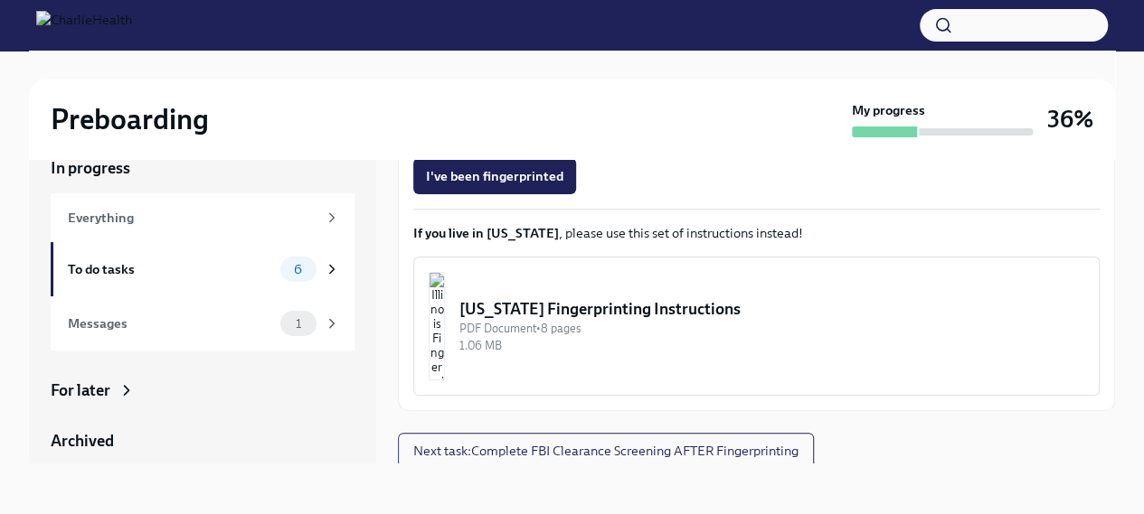
scroll to position [465, 0]
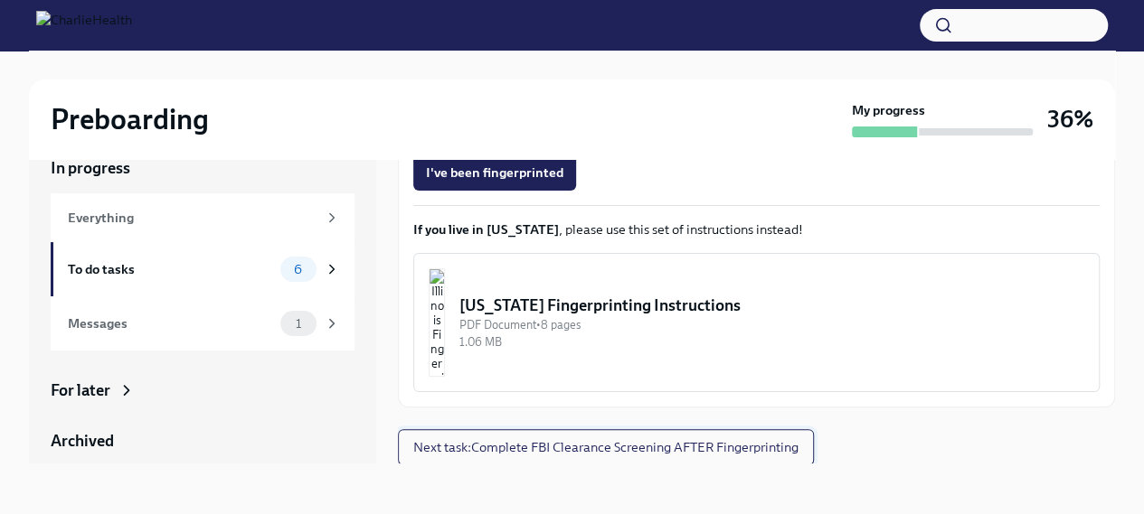
click at [580, 454] on span "Next task : Complete FBI Clearance Screening AFTER Fingerprinting" at bounding box center [605, 447] width 385 height 18
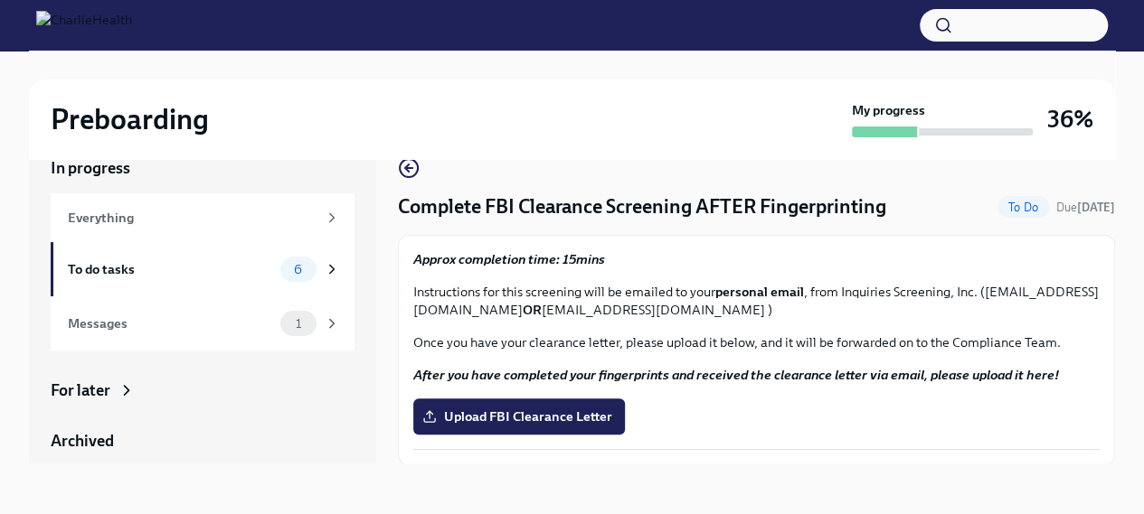
scroll to position [58, 0]
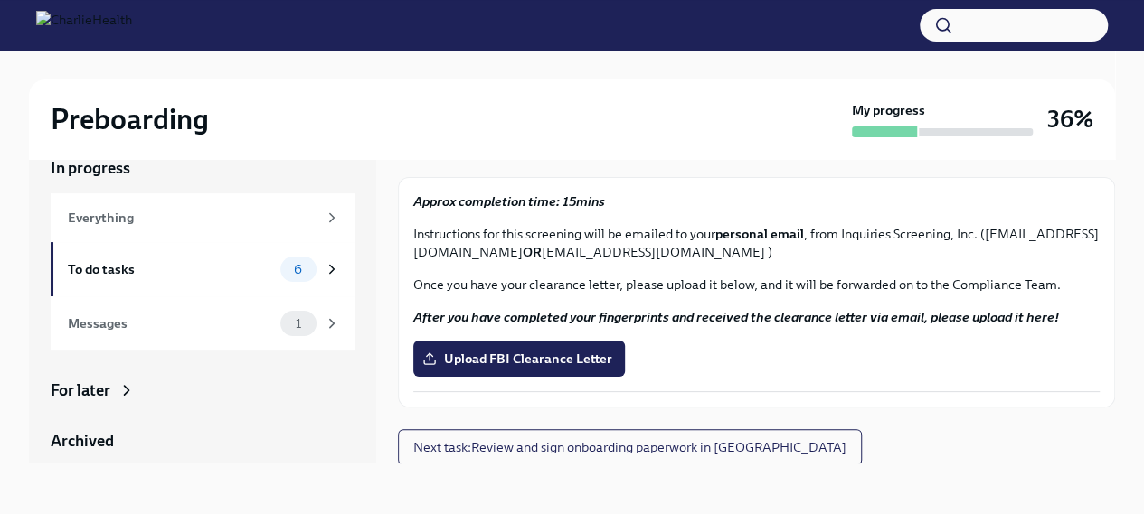
click at [547, 453] on span "Next task : Review and sign onboarding paperwork in [GEOGRAPHIC_DATA]" at bounding box center [629, 447] width 433 height 18
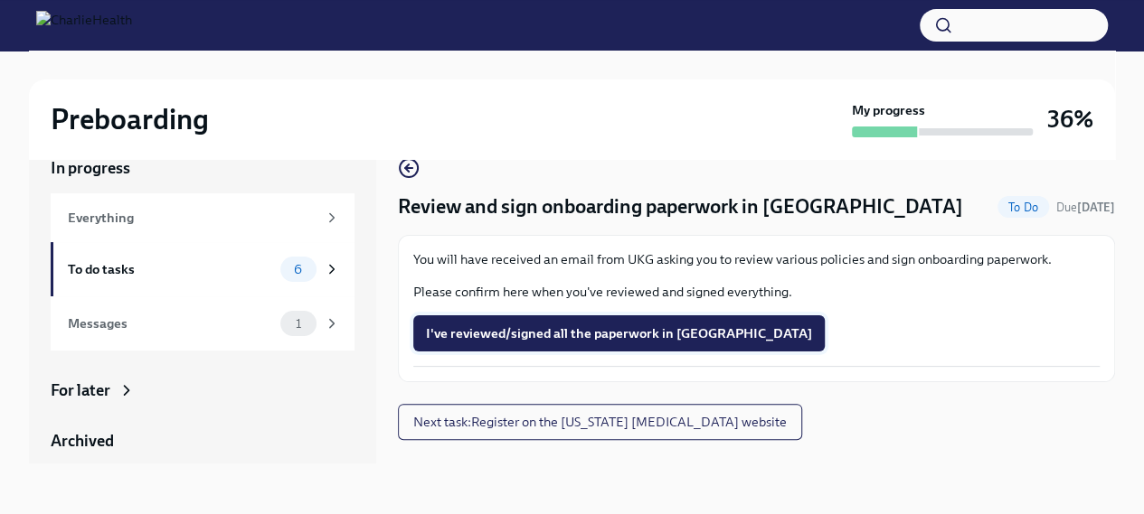
click at [528, 336] on span "I've reviewed/signed all the paperwork in [GEOGRAPHIC_DATA]" at bounding box center [619, 334] width 386 height 18
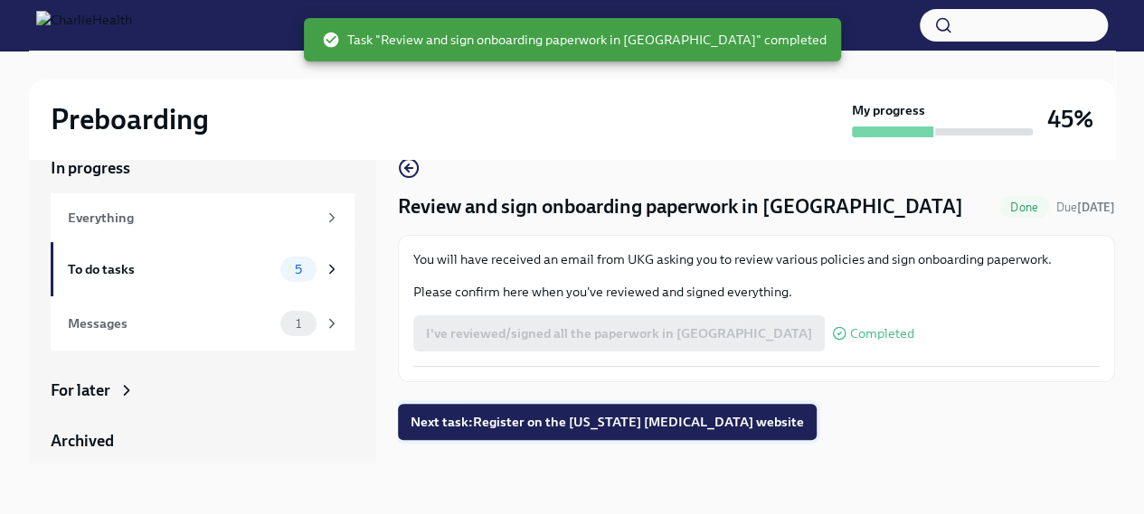
click at [667, 428] on span "Next task : Register on the [US_STATE] [MEDICAL_DATA] website" at bounding box center [606, 422] width 393 height 18
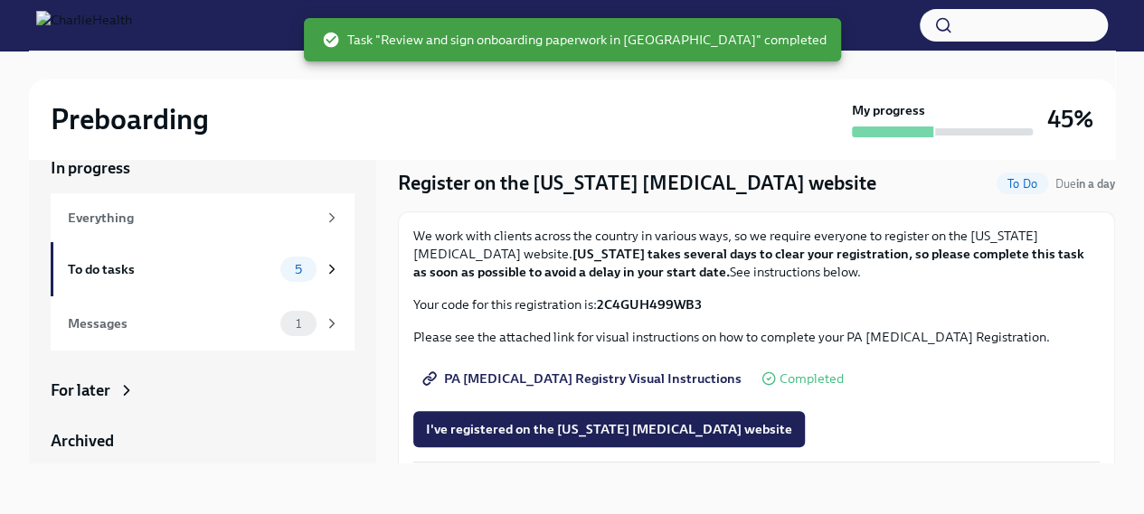
scroll to position [37, 0]
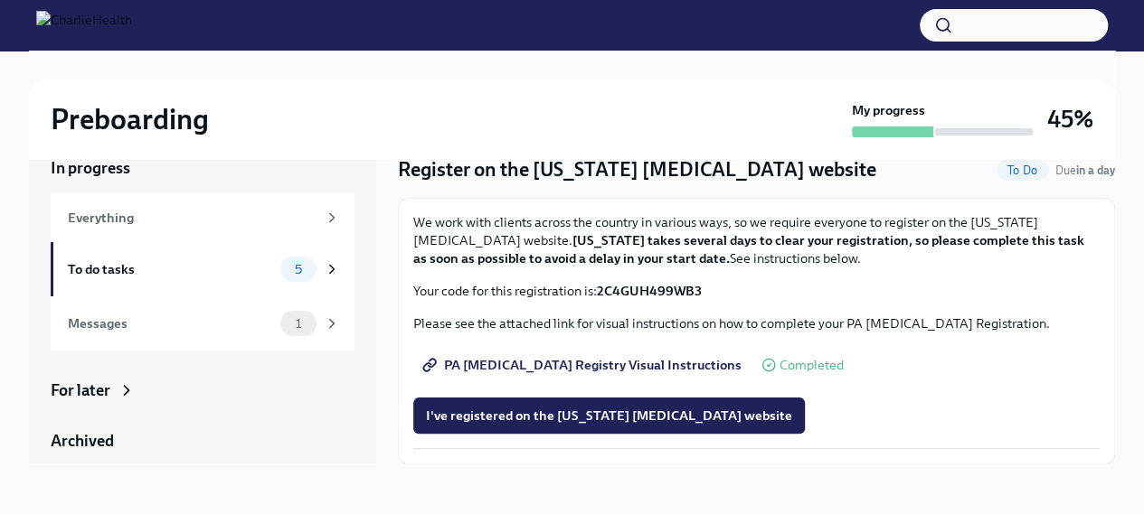
click at [579, 362] on span "PA [MEDICAL_DATA] Registry Visual Instructions" at bounding box center [583, 365] width 315 height 18
